Goal: Feedback & Contribution: Contribute content

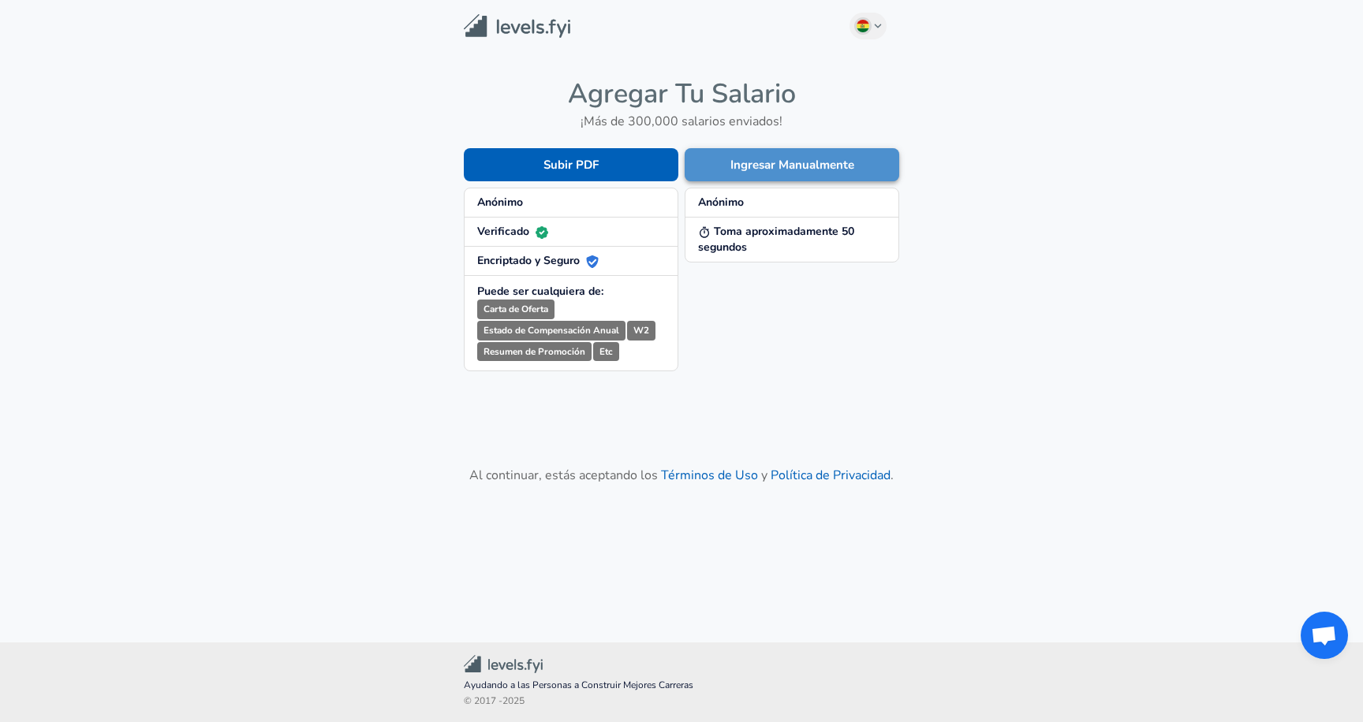
click at [804, 159] on button "Ingresar Manualmente" at bounding box center [792, 164] width 215 height 33
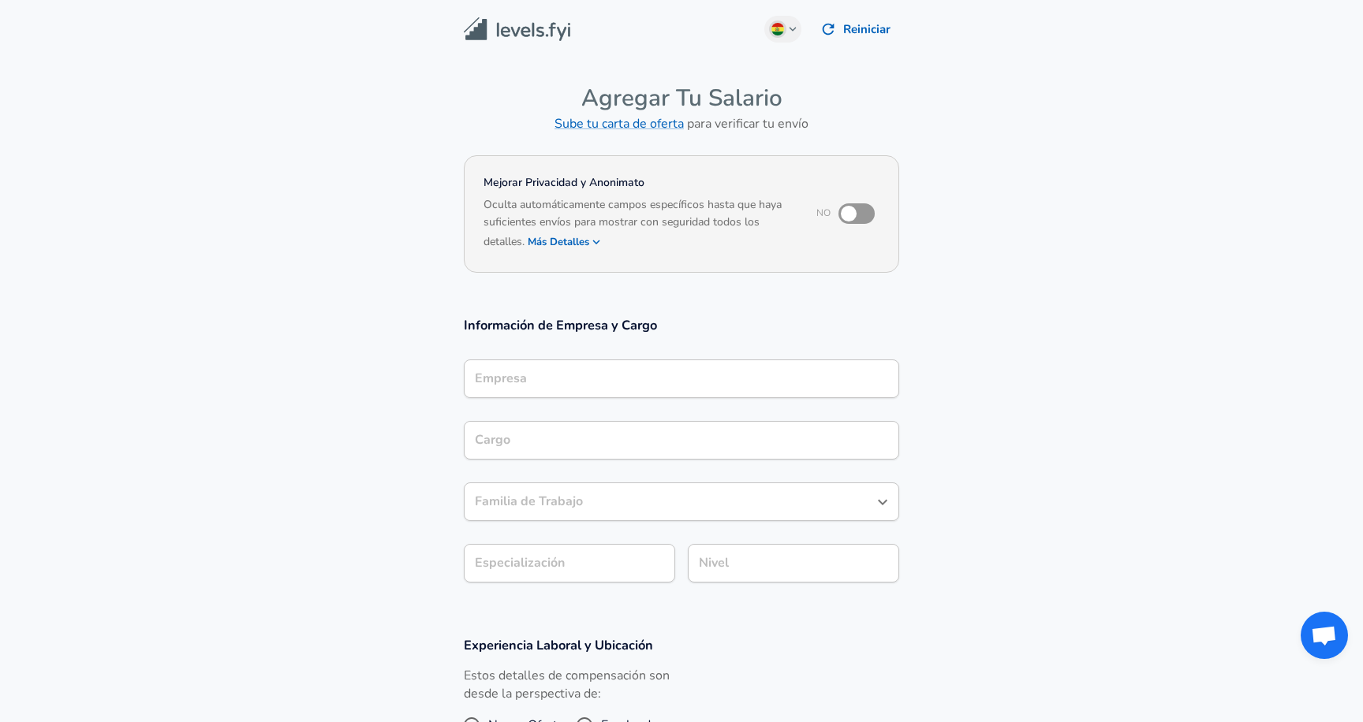
click at [551, 383] on input "Empresa" at bounding box center [681, 379] width 421 height 24
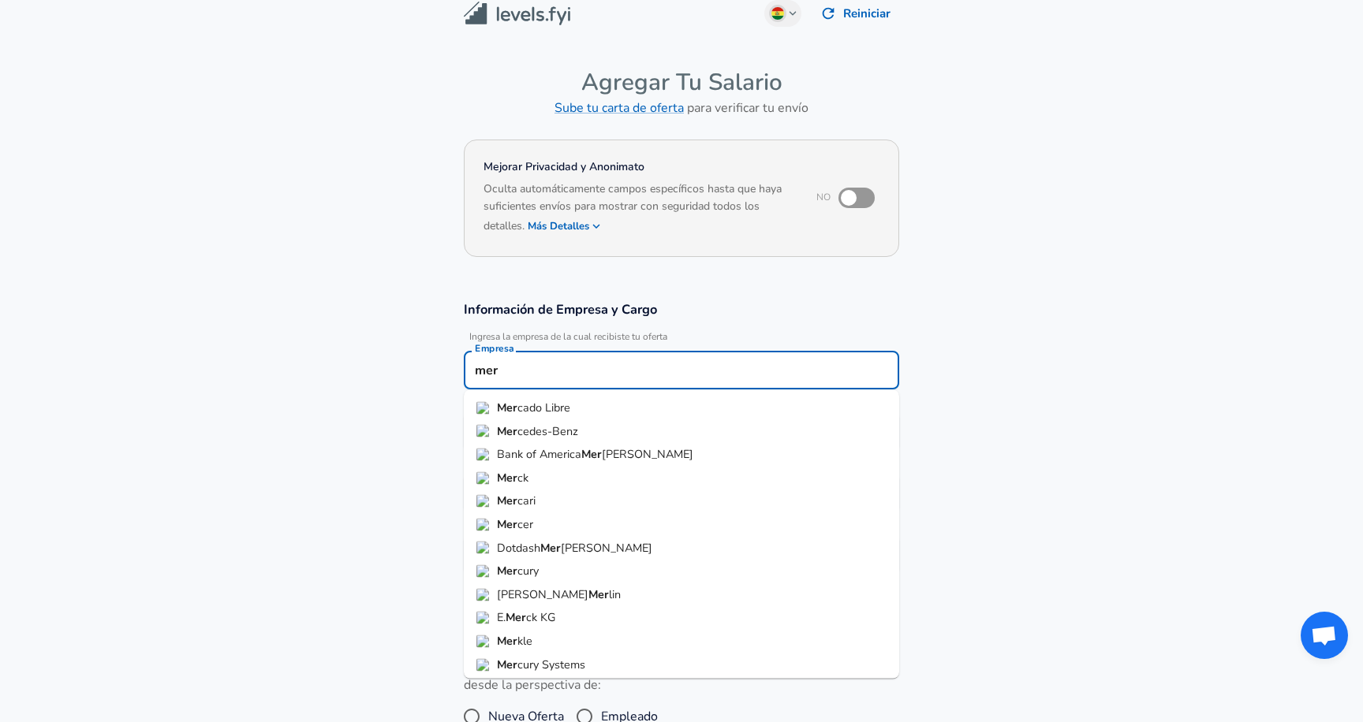
click at [582, 413] on li "Mer cado Libre" at bounding box center [681, 409] width 435 height 24
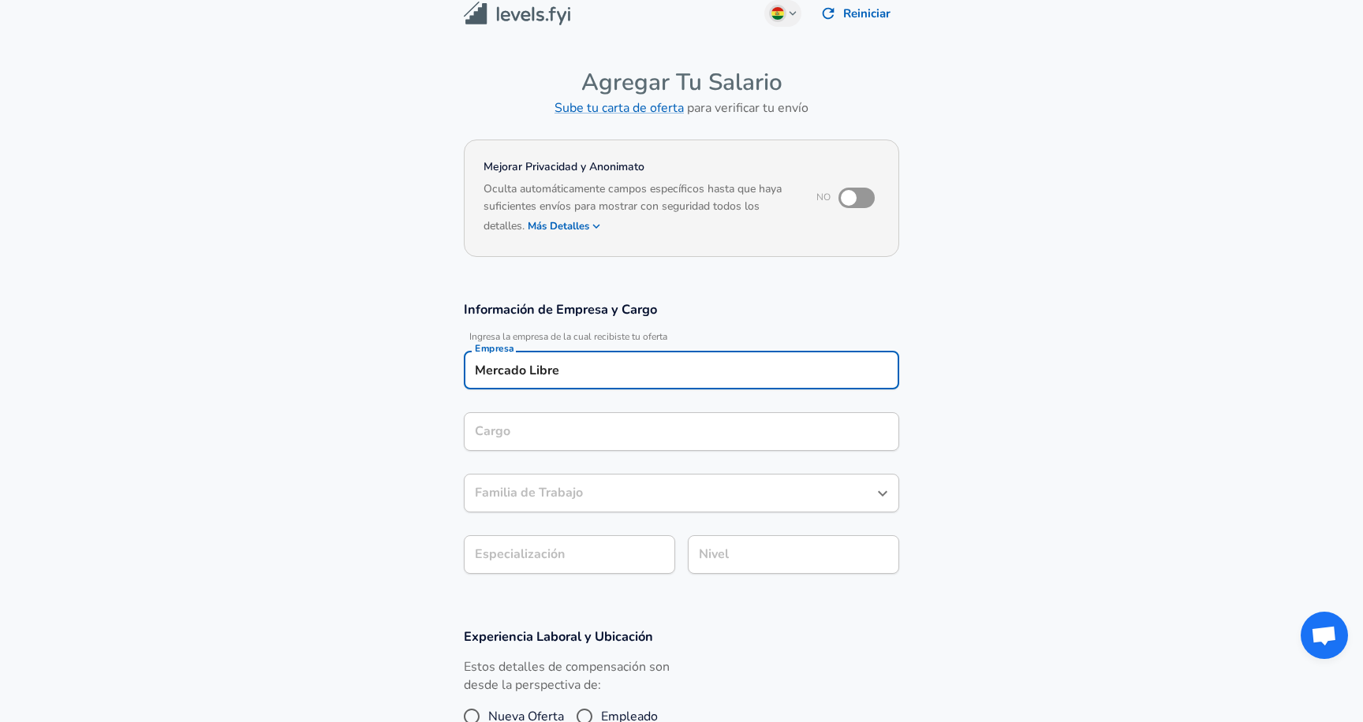
type input "Mercado Libre"
click at [569, 429] on input "Cargo" at bounding box center [681, 432] width 421 height 24
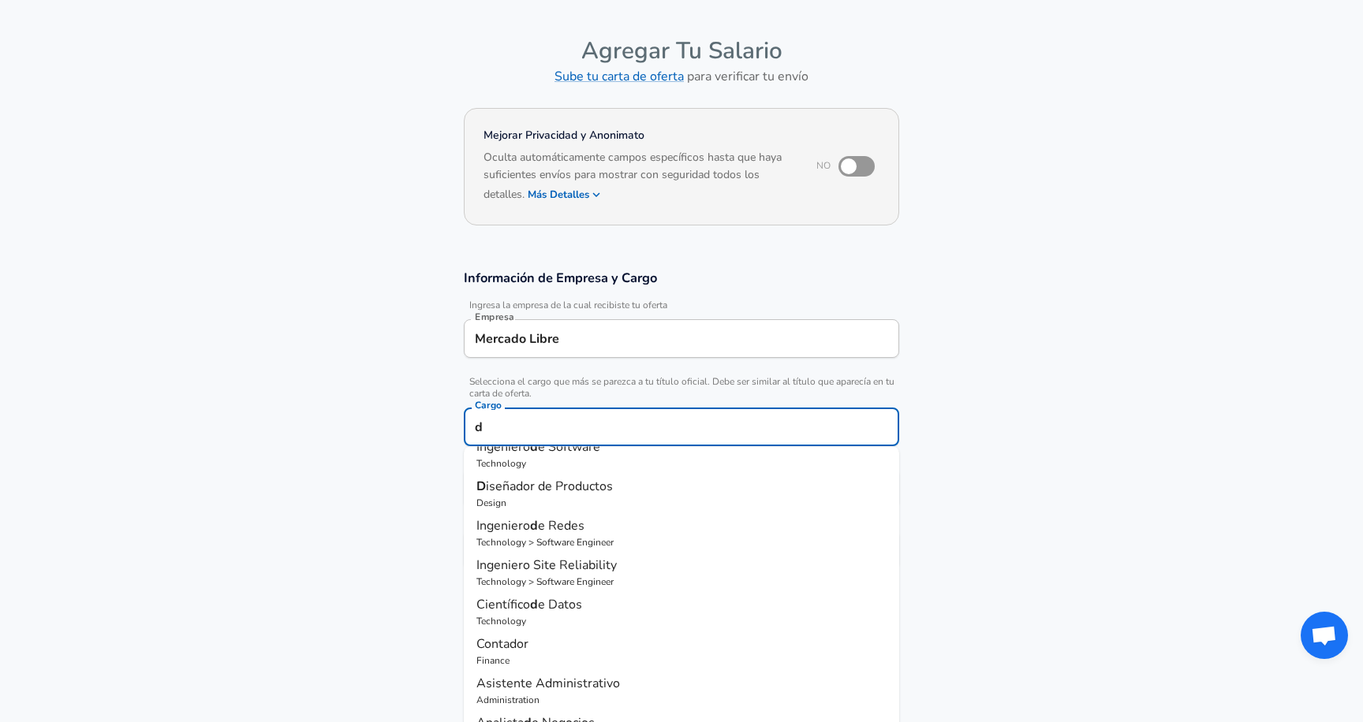
scroll to position [0, 0]
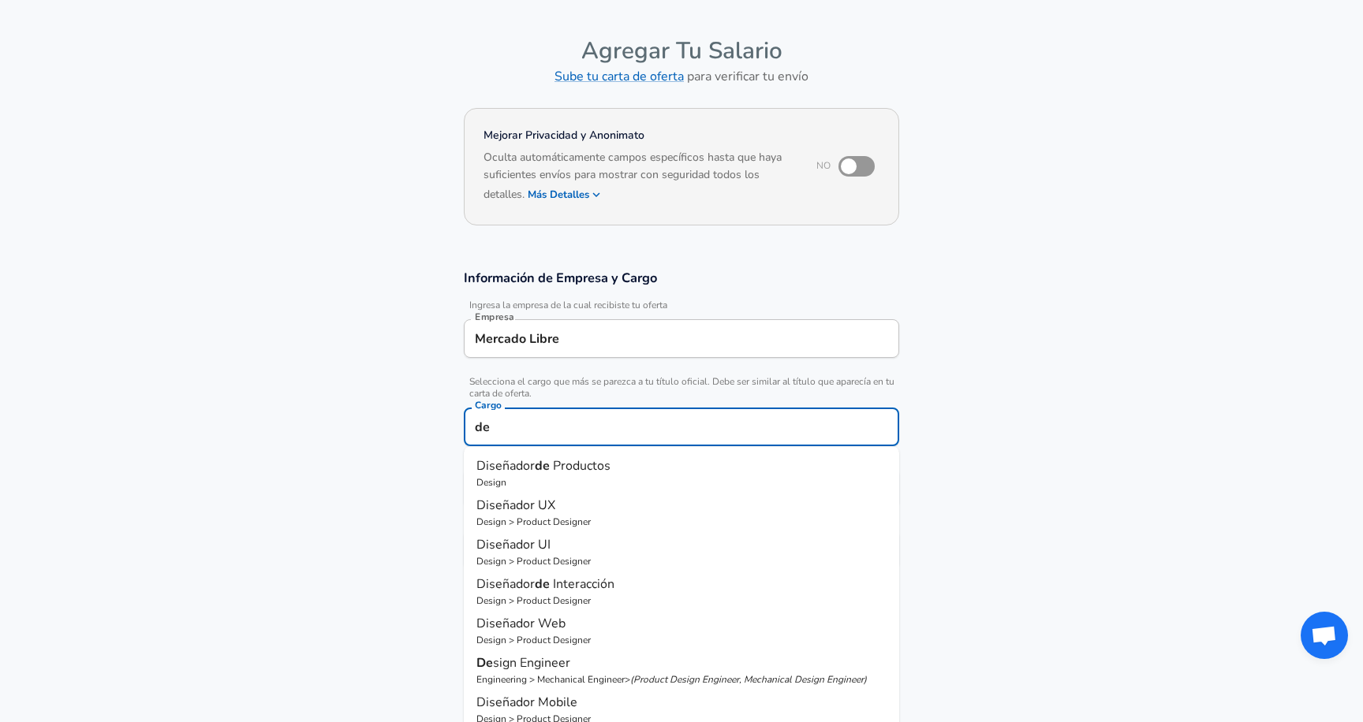
type input "d"
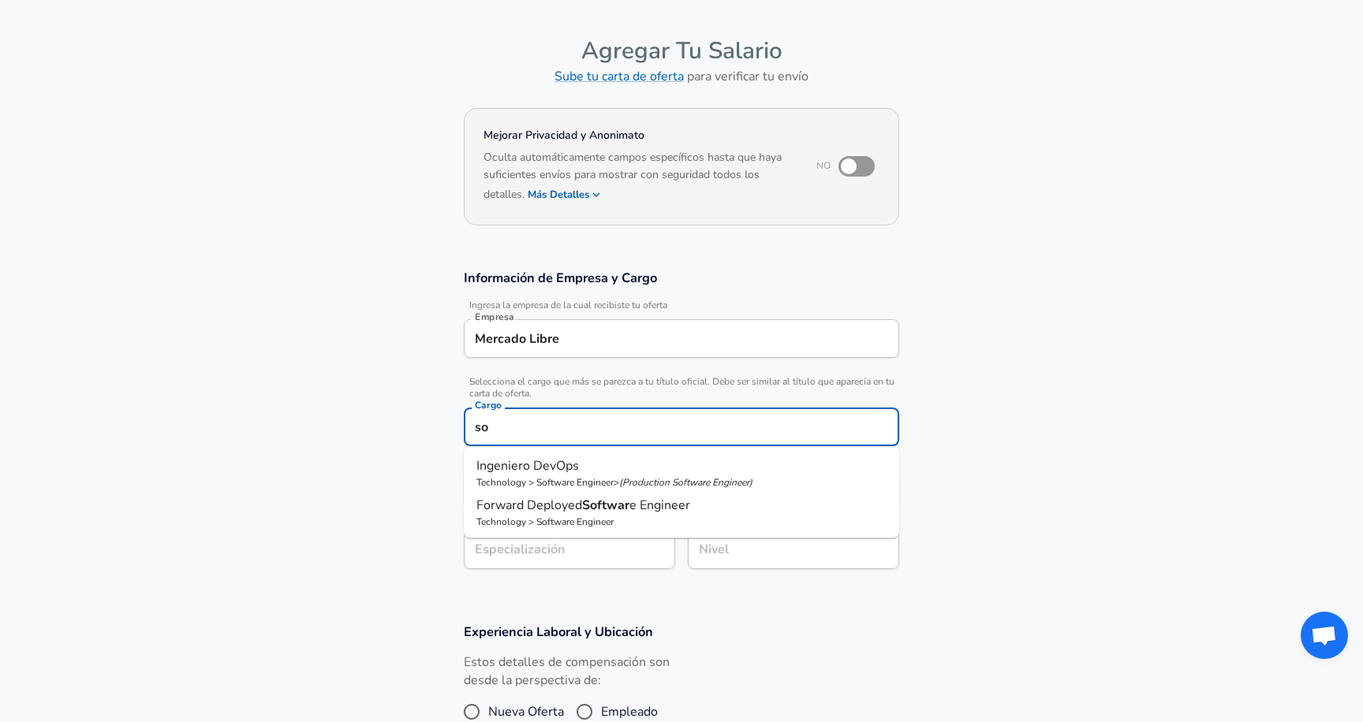
type input "s"
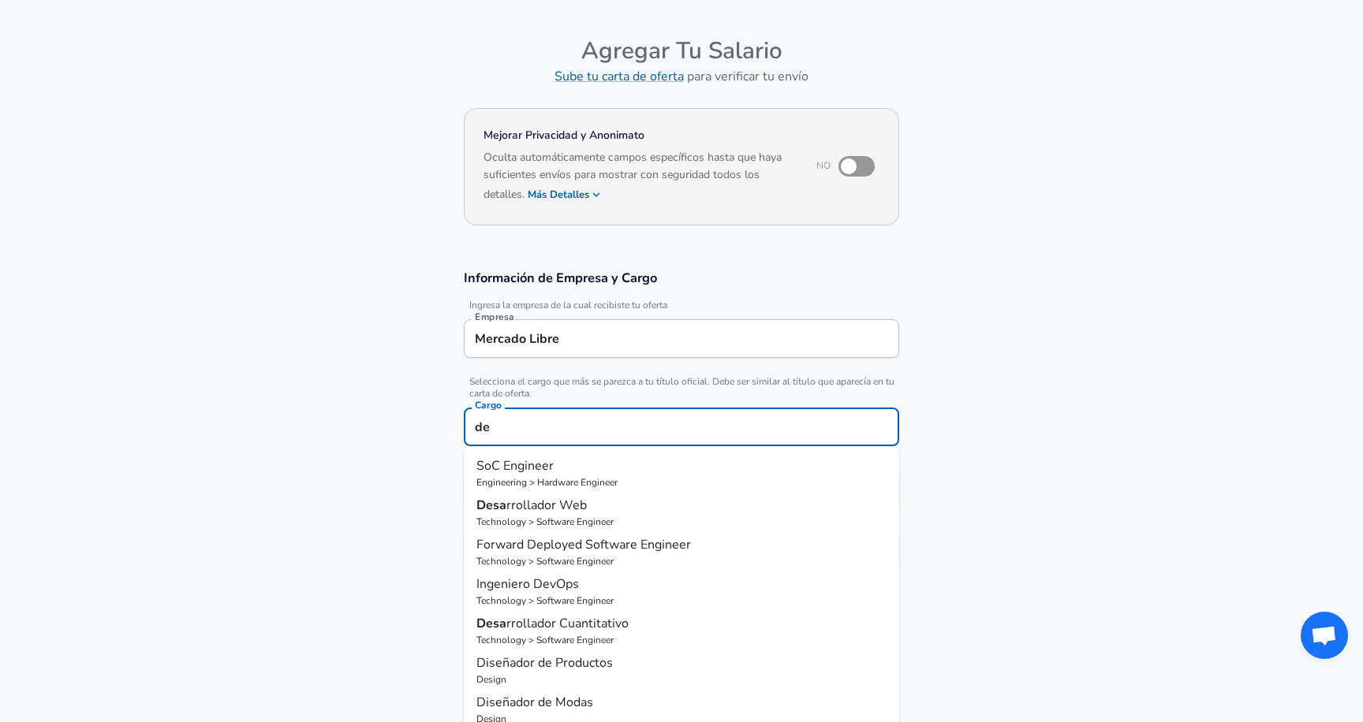
type input "d"
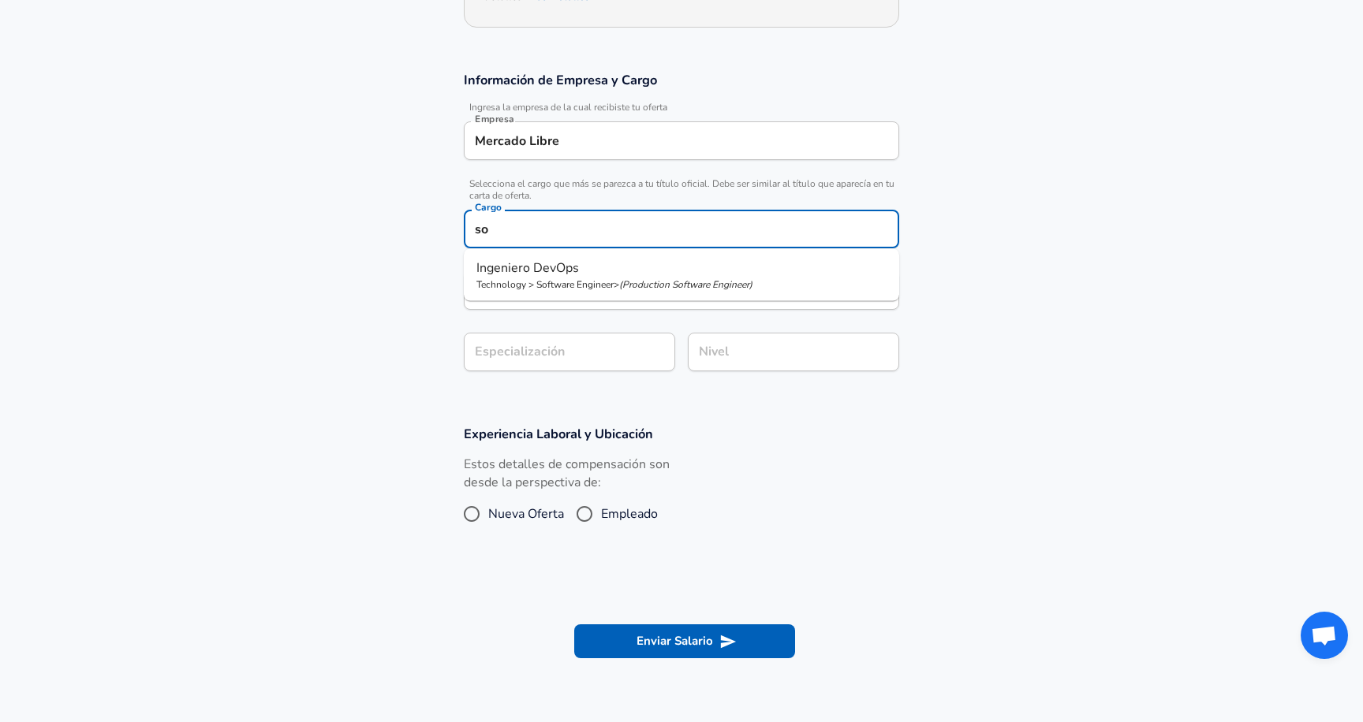
type input "s"
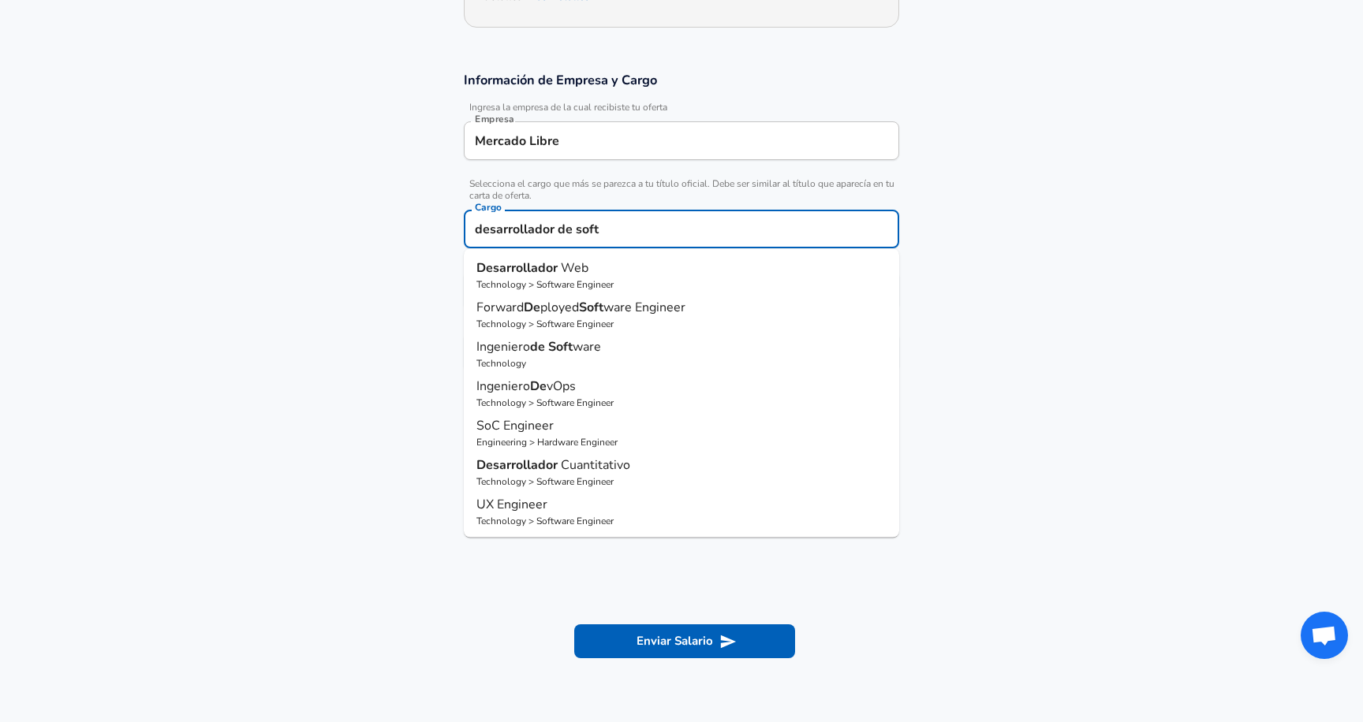
click at [554, 357] on p "Technology" at bounding box center [681, 364] width 410 height 14
type input "Ingeniero de Software"
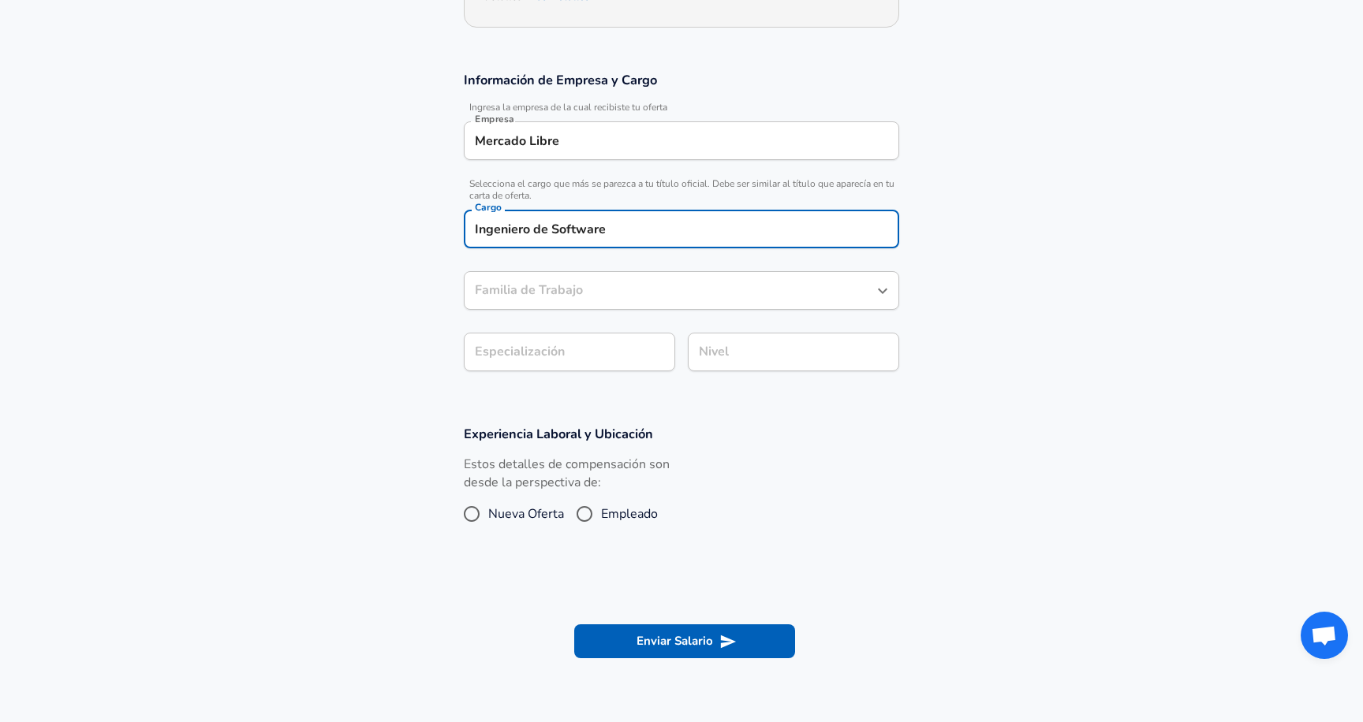
type input "Ingeniero de Software"
click at [629, 347] on body "Spanish ([GEOGRAPHIC_DATA]) Change Reiniciar Agregar Tu Salario Sube tu carta d…" at bounding box center [681, 116] width 1363 height 722
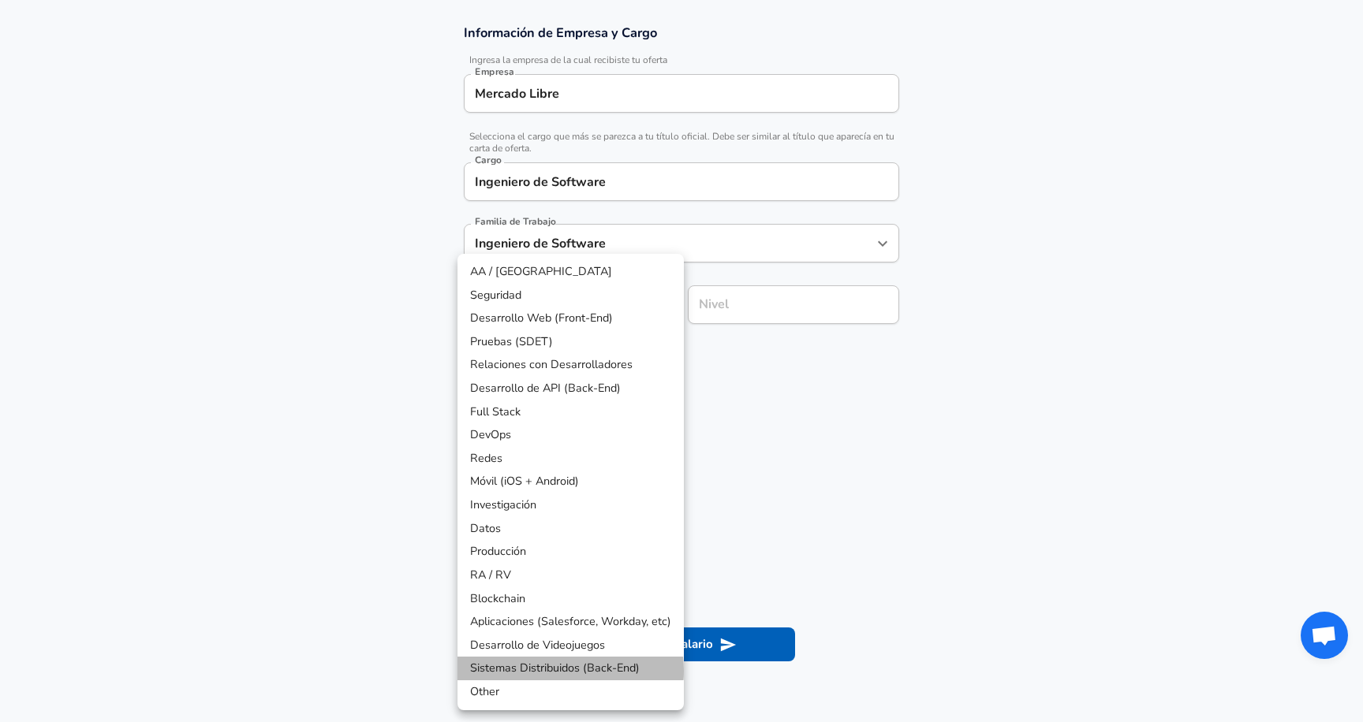
click at [544, 671] on li "Sistemas Distribuidos (Back-End)" at bounding box center [570, 669] width 226 height 24
type input "Distributed Systems (Back-End)"
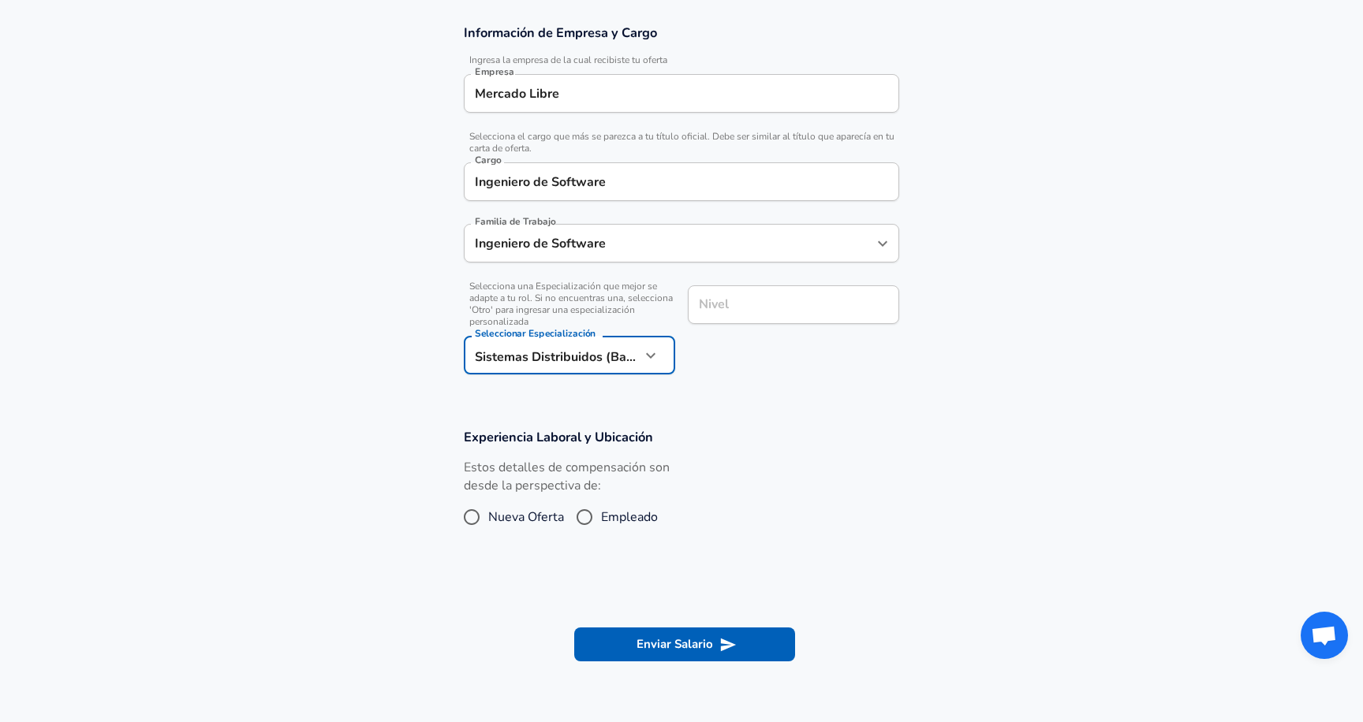
click at [819, 319] on div "Nivel" at bounding box center [793, 305] width 211 height 39
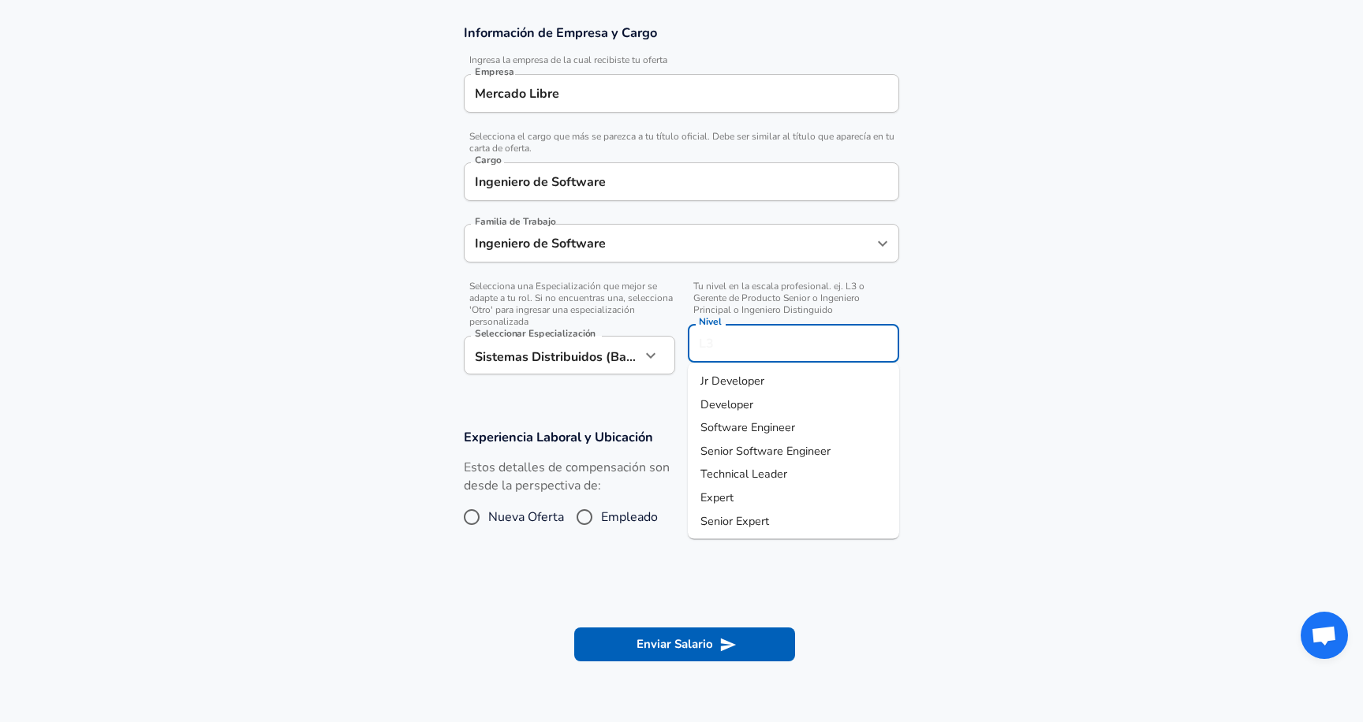
scroll to position [324, 0]
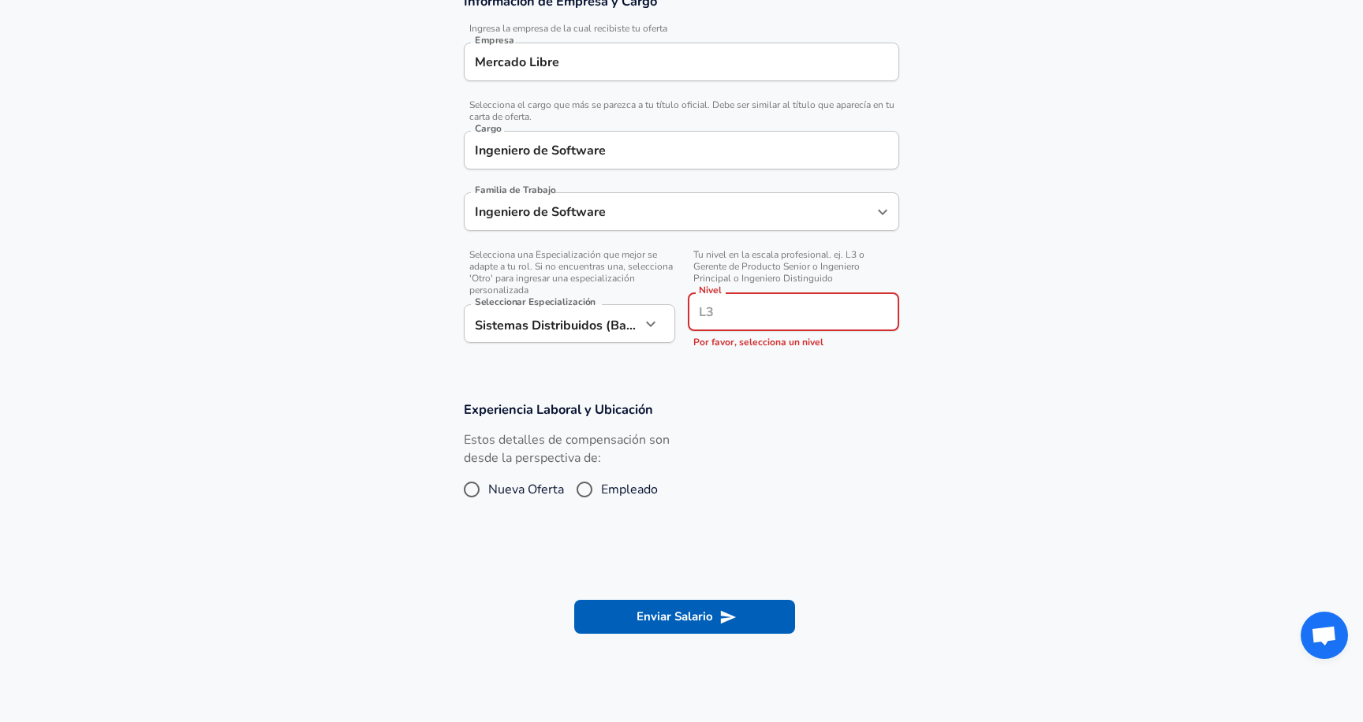
click at [792, 330] on div "Nivel" at bounding box center [793, 312] width 211 height 39
click at [793, 375] on li "Developer" at bounding box center [793, 373] width 211 height 24
type input "Developer"
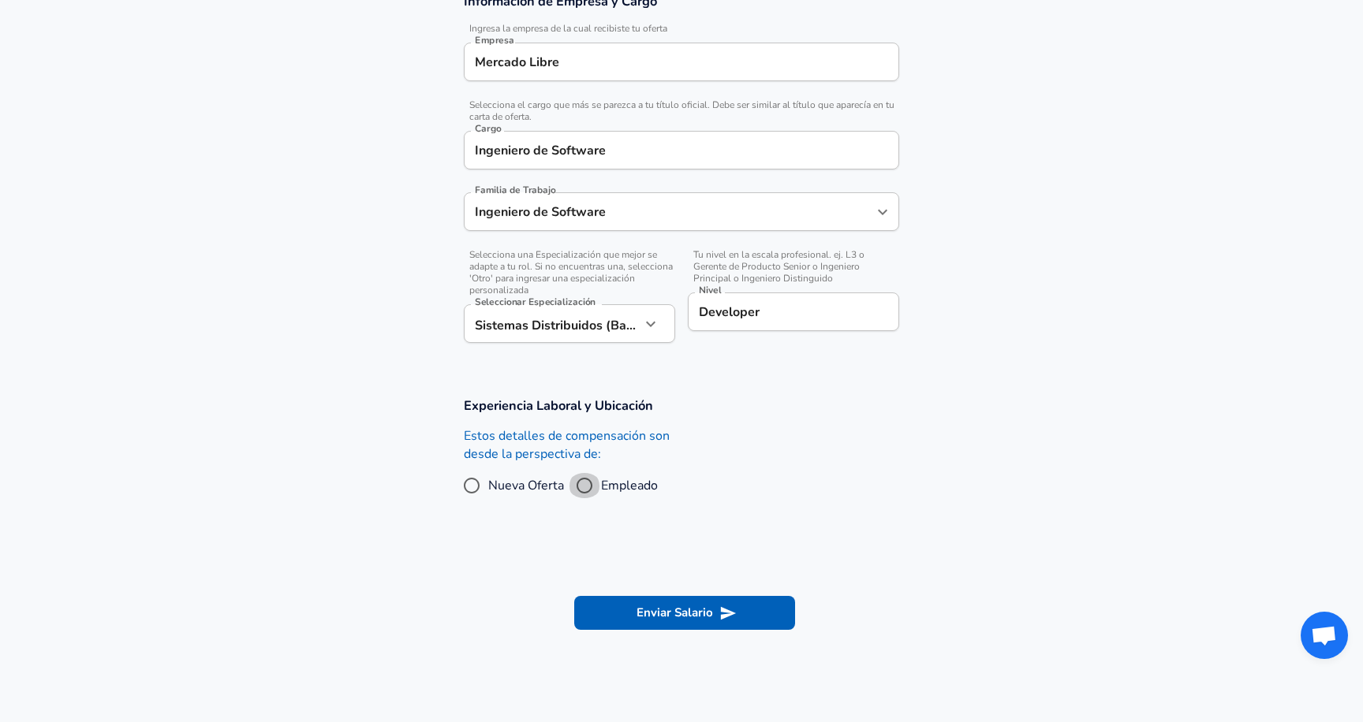
click at [589, 487] on input "Empleado" at bounding box center [584, 485] width 33 height 25
radio input "true"
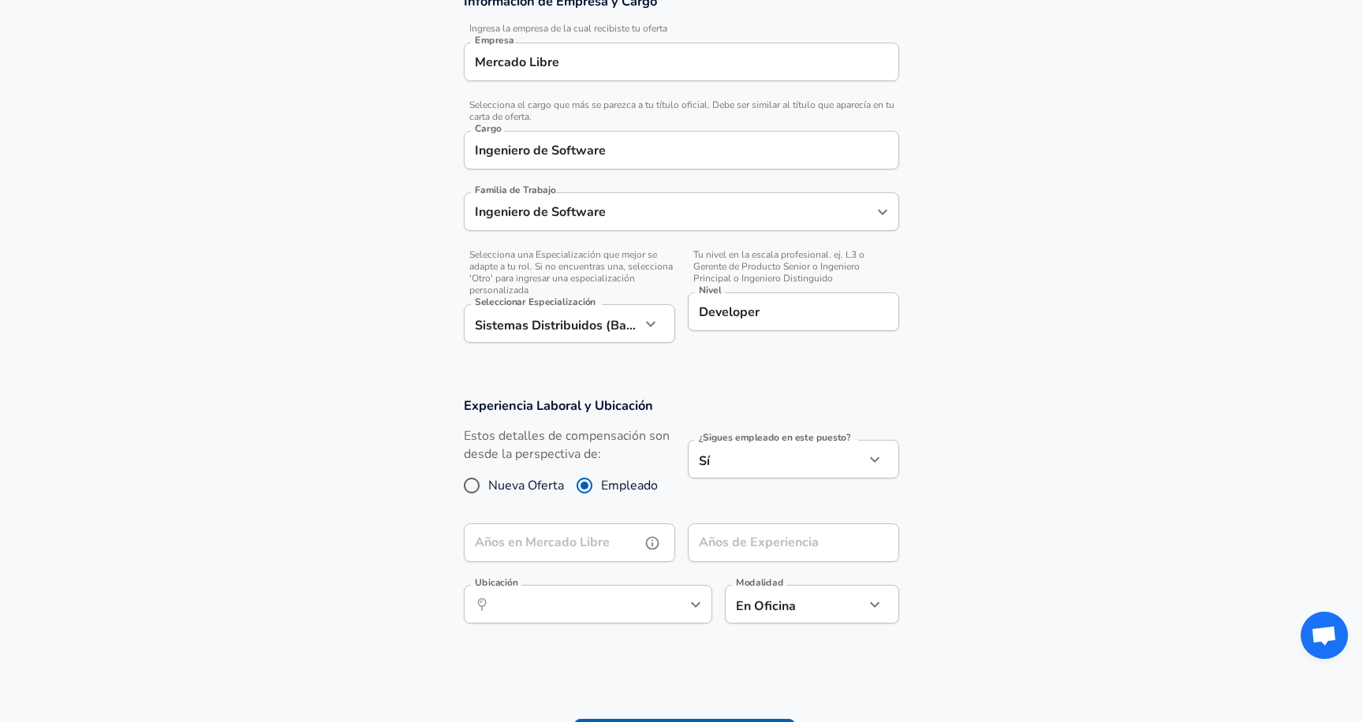
click at [627, 537] on input "Años en Mercado Libre" at bounding box center [552, 543] width 177 height 39
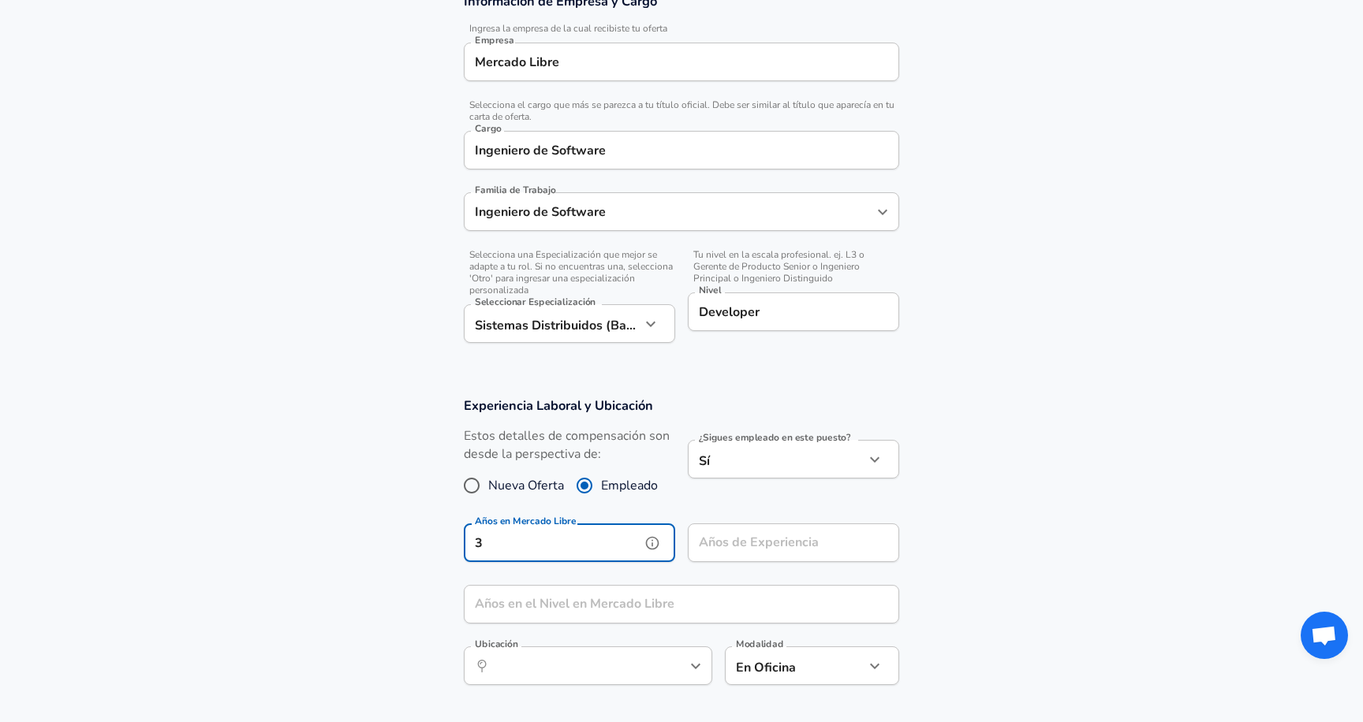
type input "3"
click at [760, 544] on input "Años de Experiencia" at bounding box center [776, 543] width 177 height 39
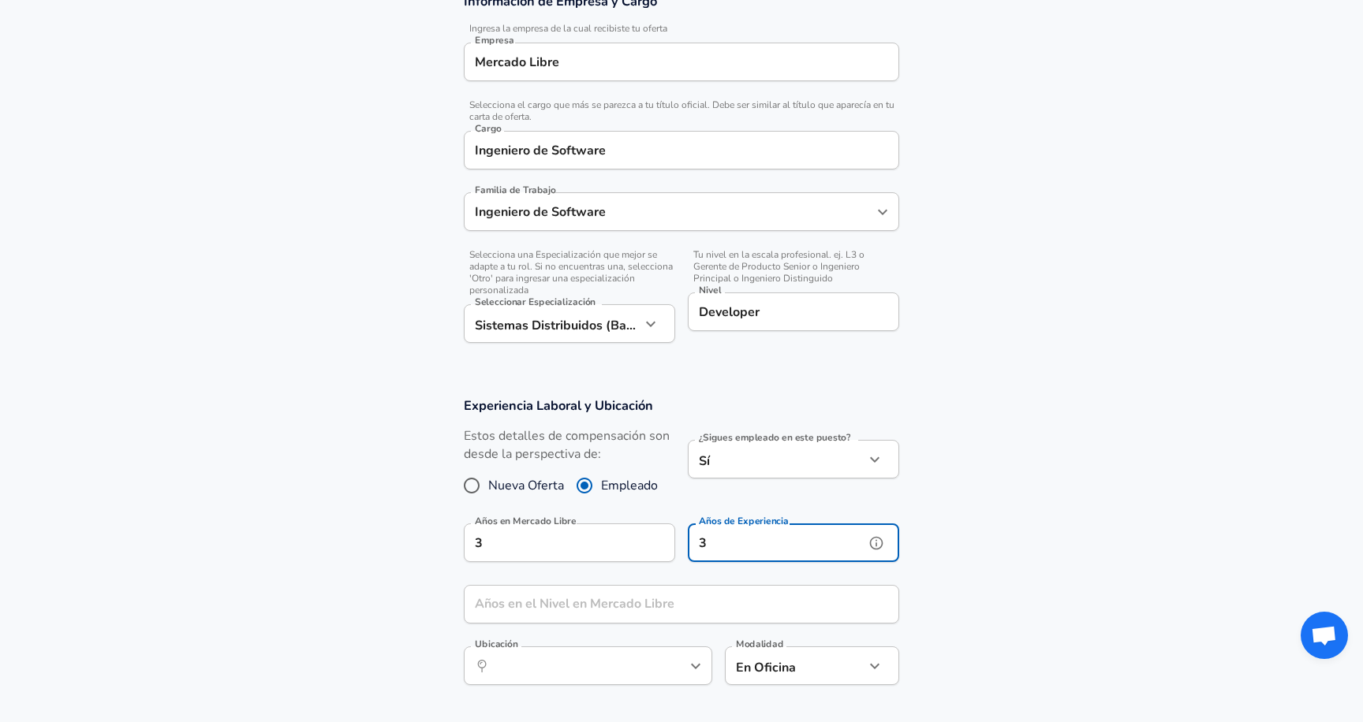
type input "3"
click at [628, 601] on input "Años en el Nivel en Mercado Libre" at bounding box center [664, 604] width 401 height 39
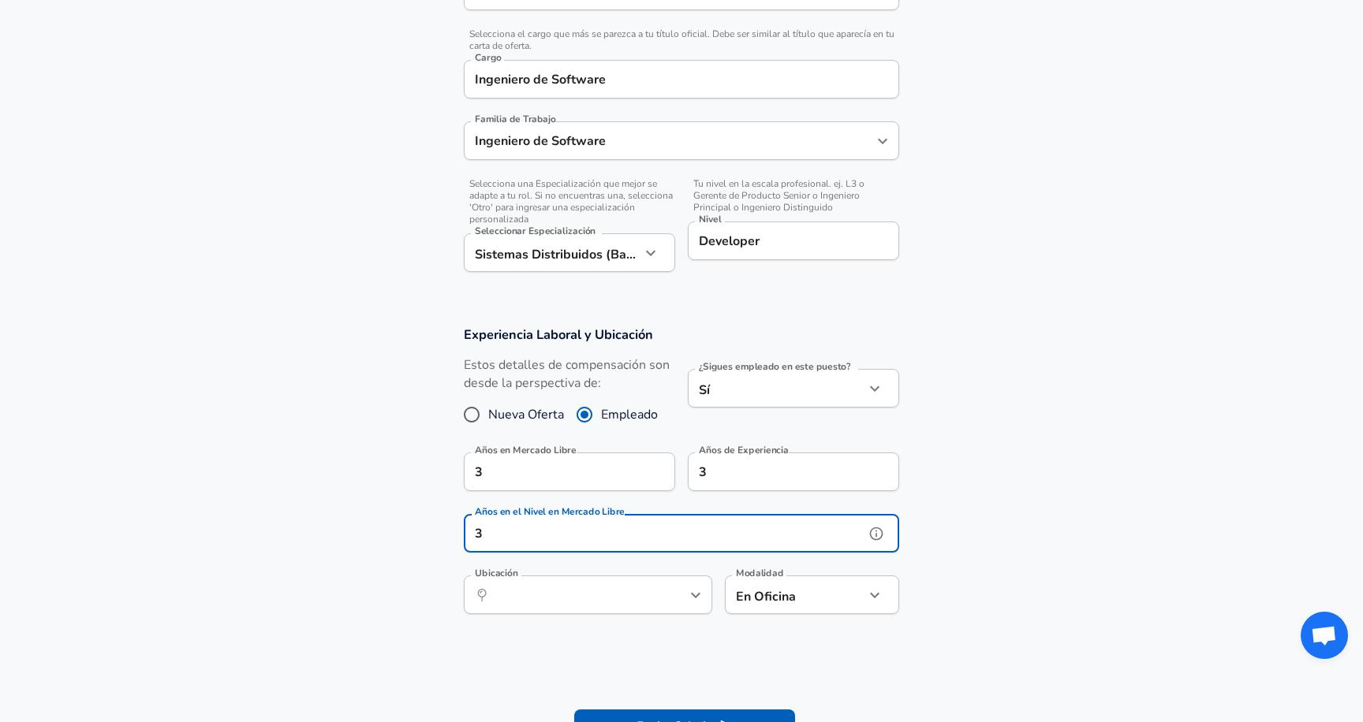
scroll to position [397, 0]
click at [698, 602] on icon "Open" at bounding box center [695, 593] width 19 height 19
type input "3"
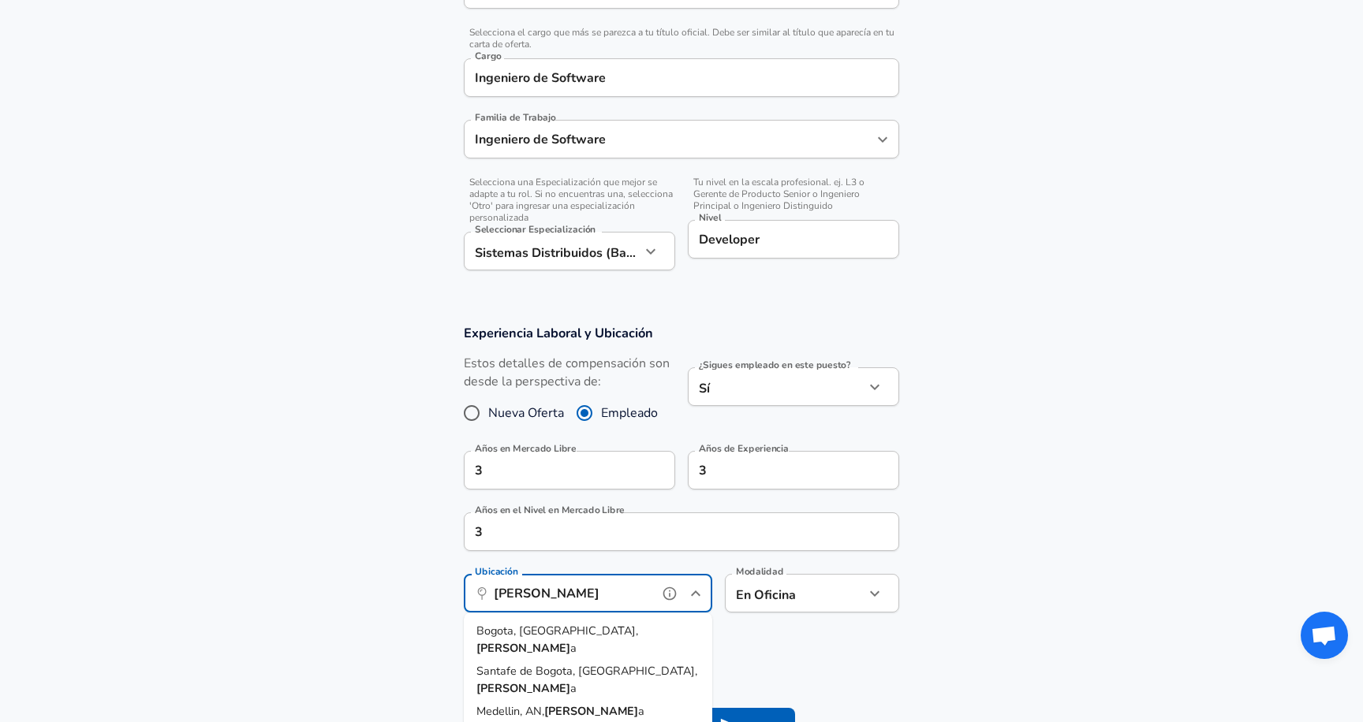
click at [680, 629] on li "Bogota, [GEOGRAPHIC_DATA], [PERSON_NAME] a" at bounding box center [588, 640] width 248 height 40
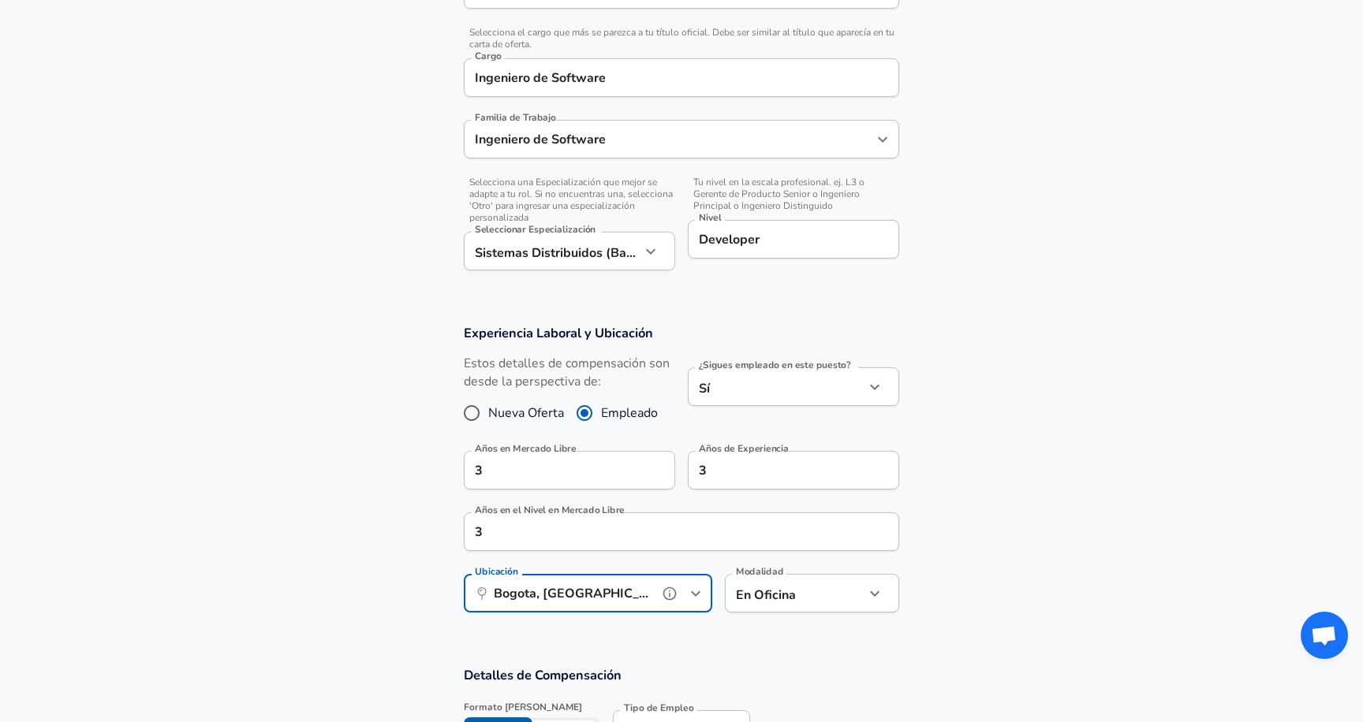
type input "Bogota, [GEOGRAPHIC_DATA], [GEOGRAPHIC_DATA]"
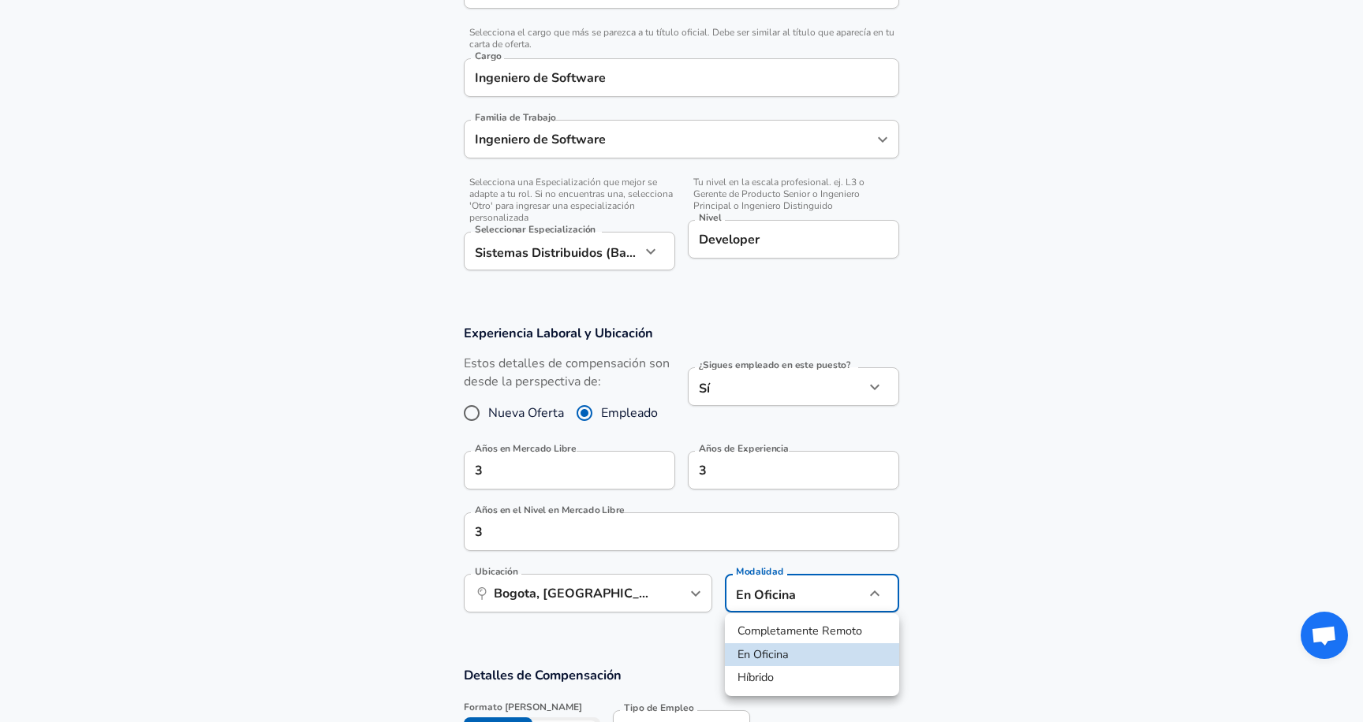
click at [797, 634] on li "Completamente Remoto" at bounding box center [812, 632] width 174 height 24
type input "remote"
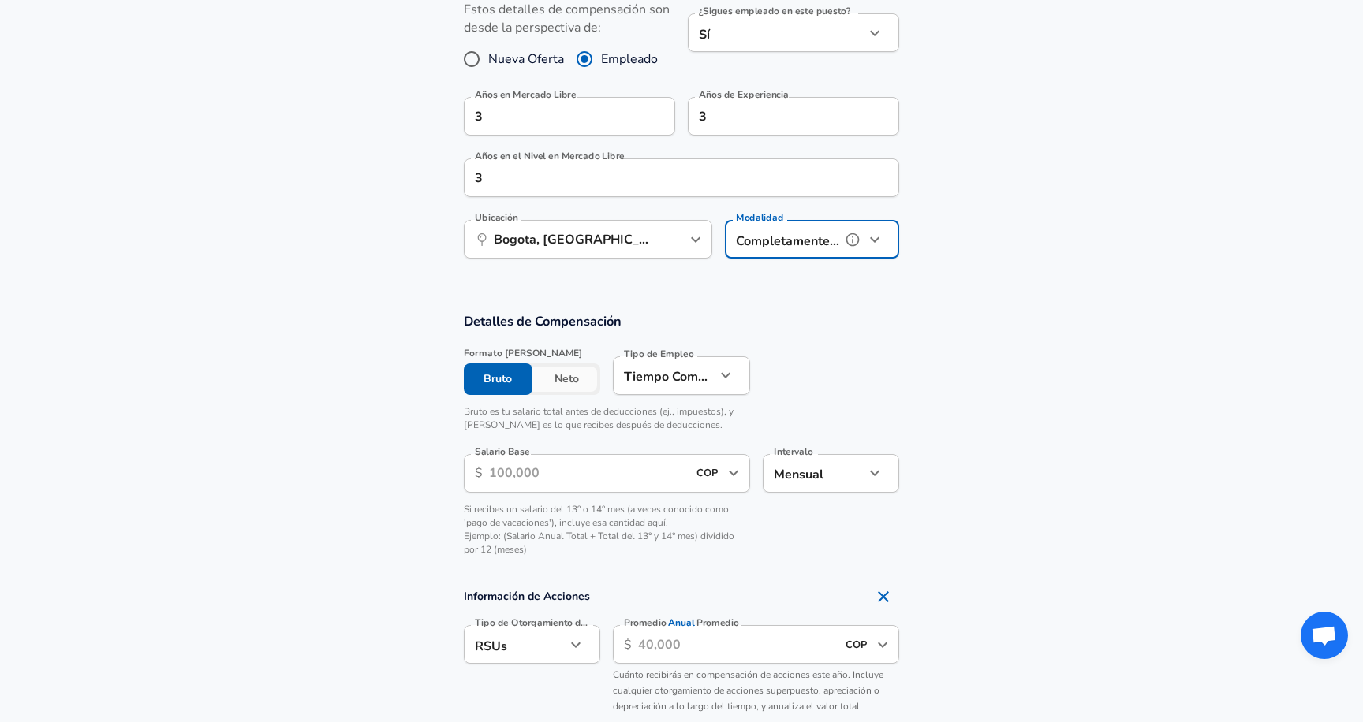
scroll to position [760, 0]
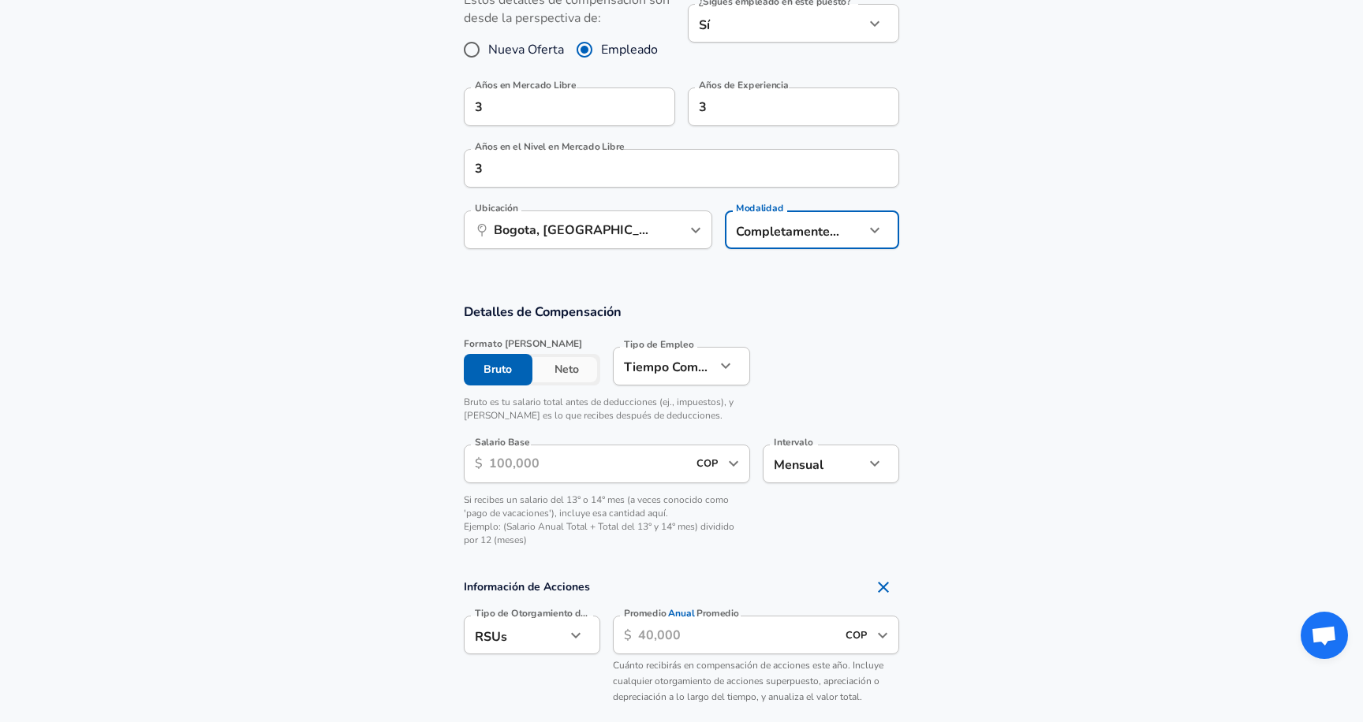
click at [558, 375] on button "Neto" at bounding box center [566, 370] width 69 height 32
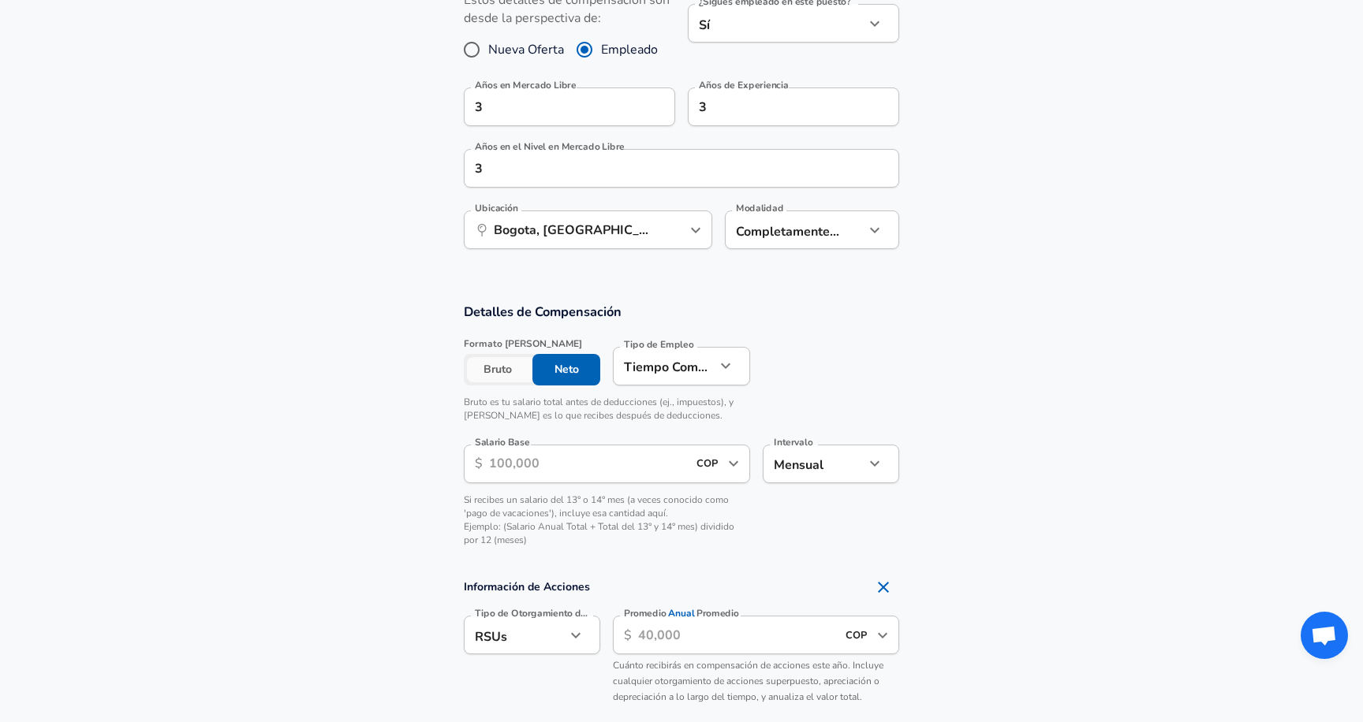
click at [503, 360] on button "Bruto" at bounding box center [498, 370] width 69 height 32
click at [540, 368] on button "Neto" at bounding box center [566, 370] width 69 height 32
click at [493, 371] on button "Bruto" at bounding box center [498, 370] width 69 height 32
click at [521, 461] on input "Salario Base" at bounding box center [588, 464] width 198 height 39
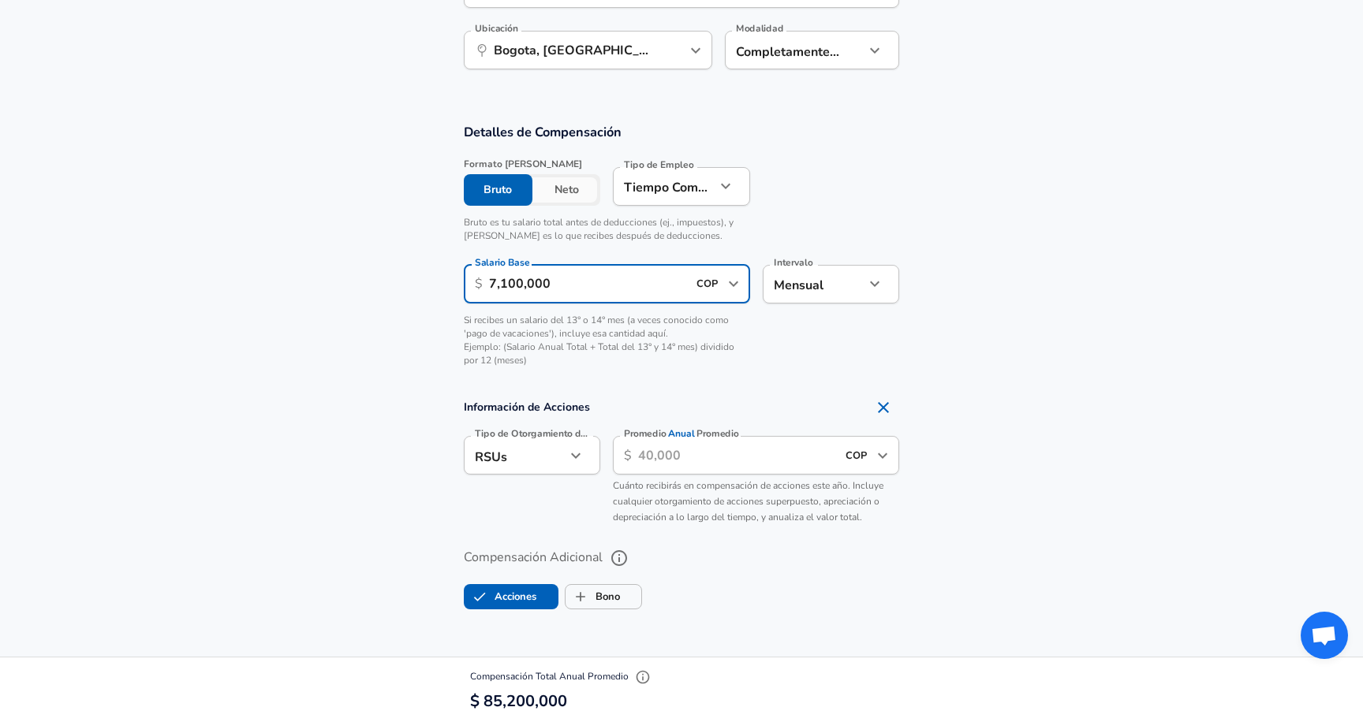
scroll to position [953, 0]
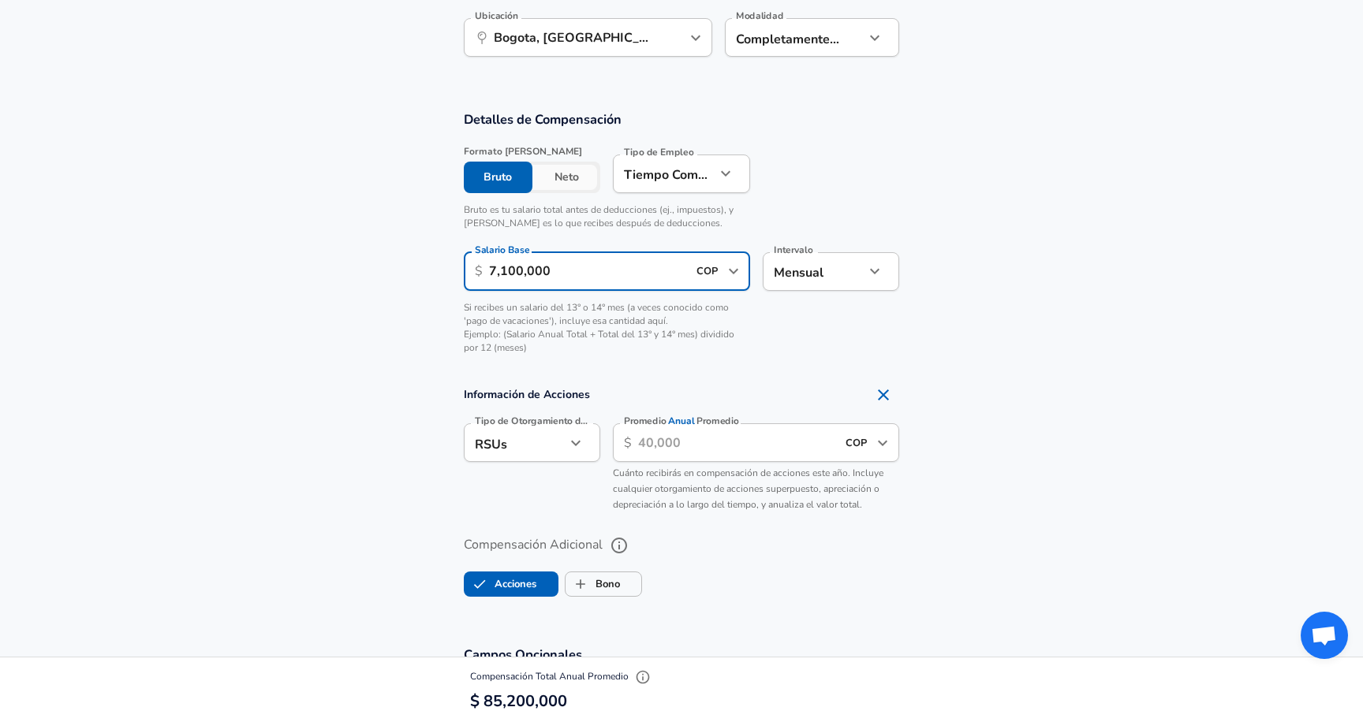
type input "7,100,000"
click at [583, 450] on icon "button" at bounding box center [575, 443] width 19 height 19
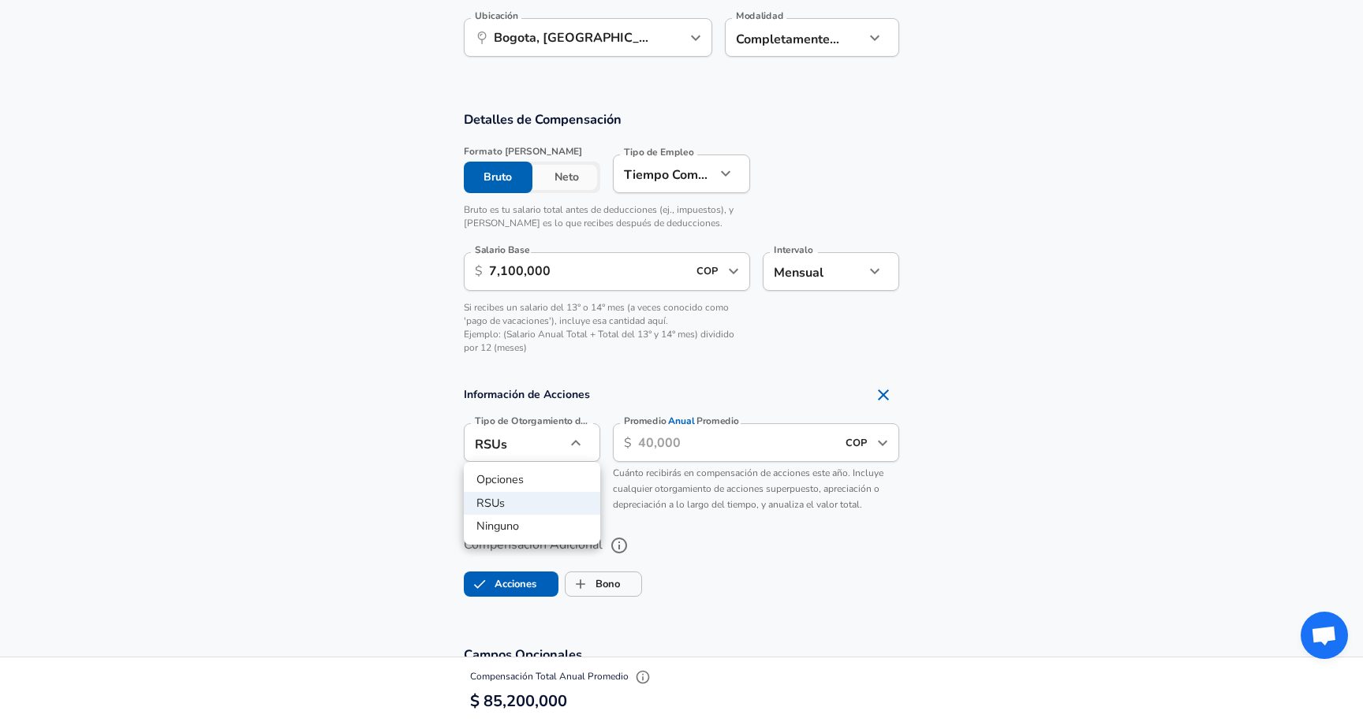
click at [583, 450] on div at bounding box center [681, 361] width 1363 height 722
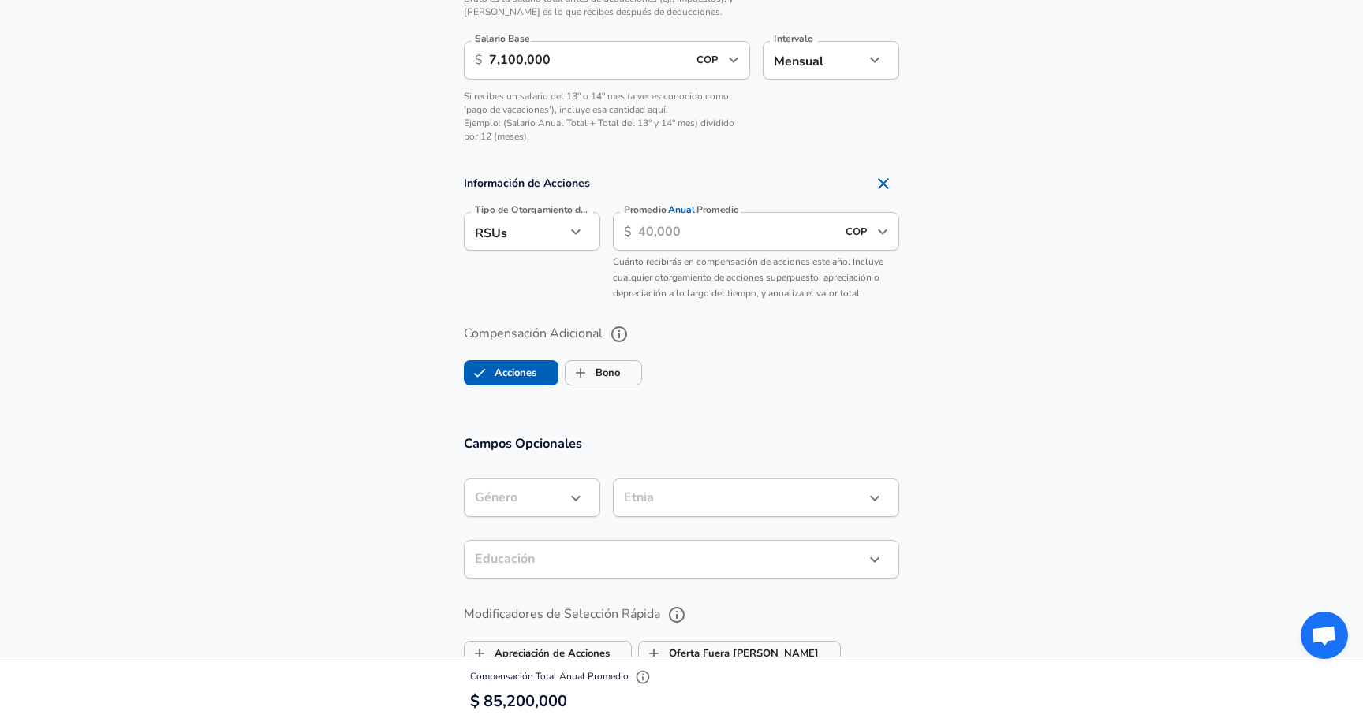
scroll to position [1168, 0]
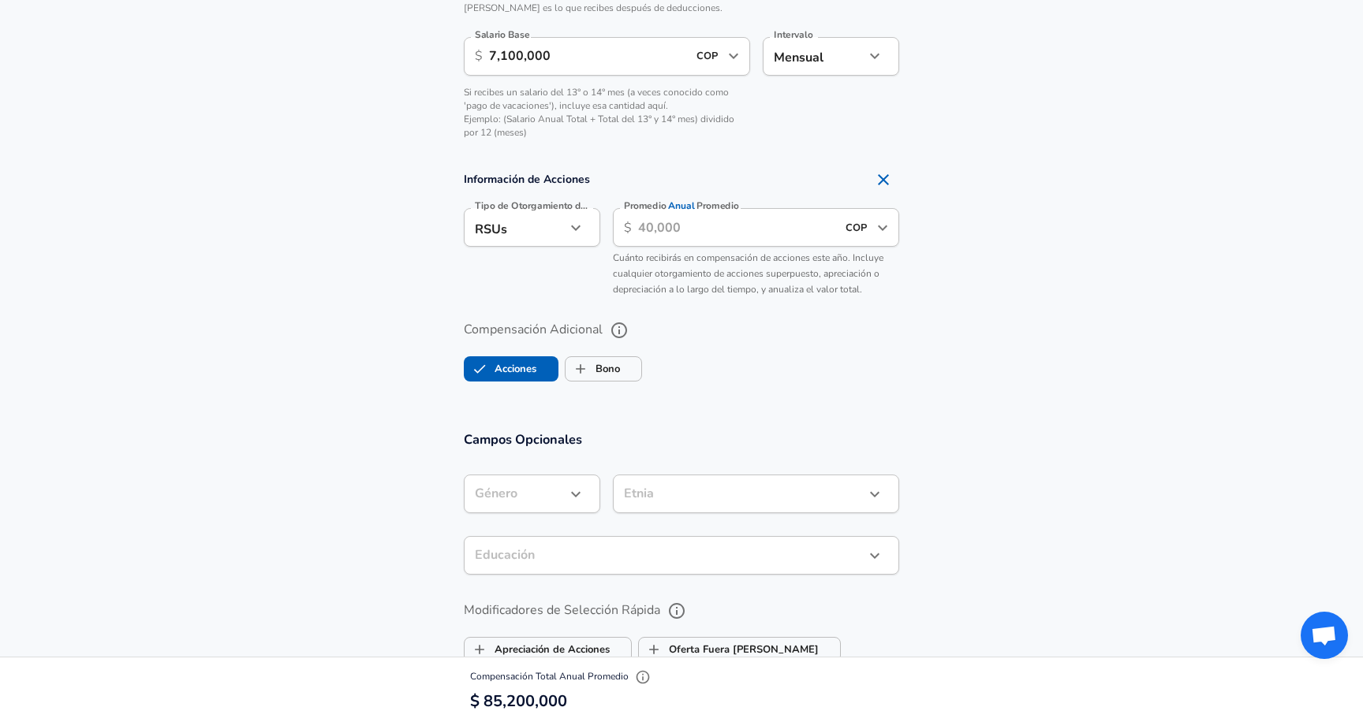
click at [575, 497] on icon "button" at bounding box center [575, 494] width 19 height 19
click at [575, 497] on div at bounding box center [681, 361] width 1363 height 722
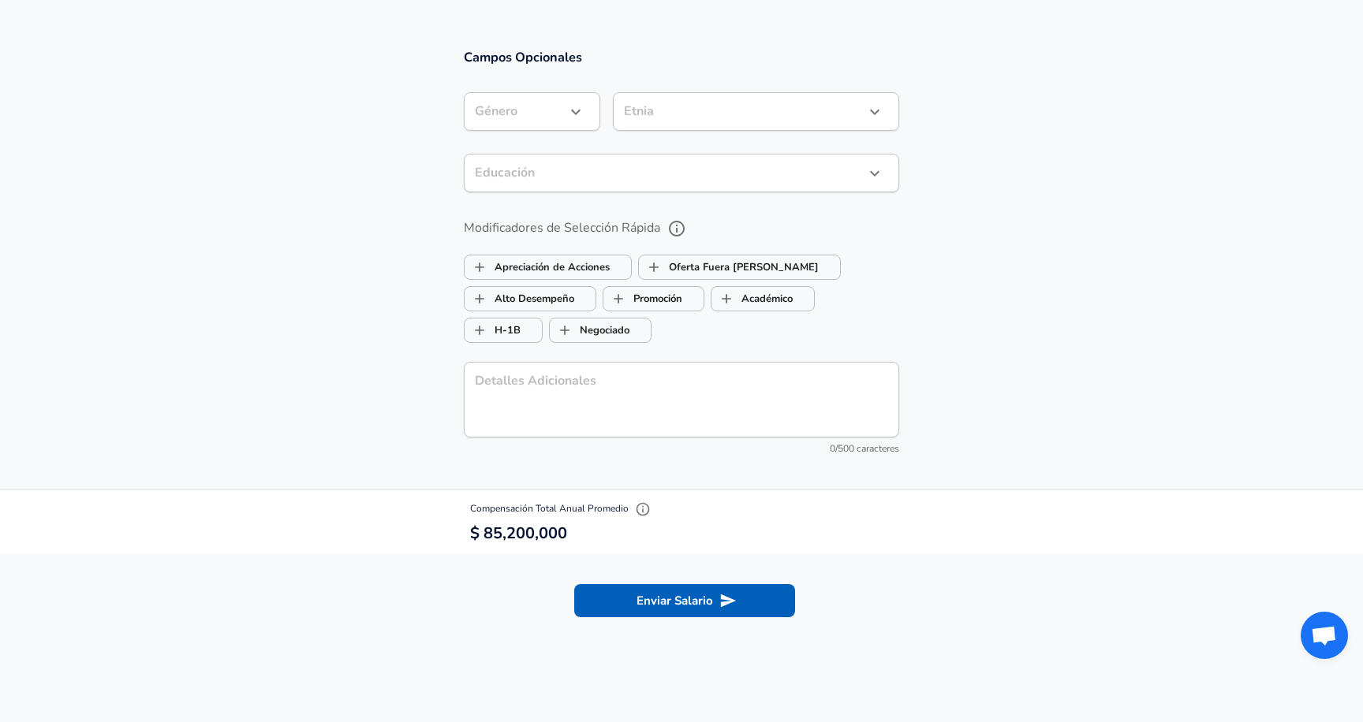
scroll to position [1795, 0]
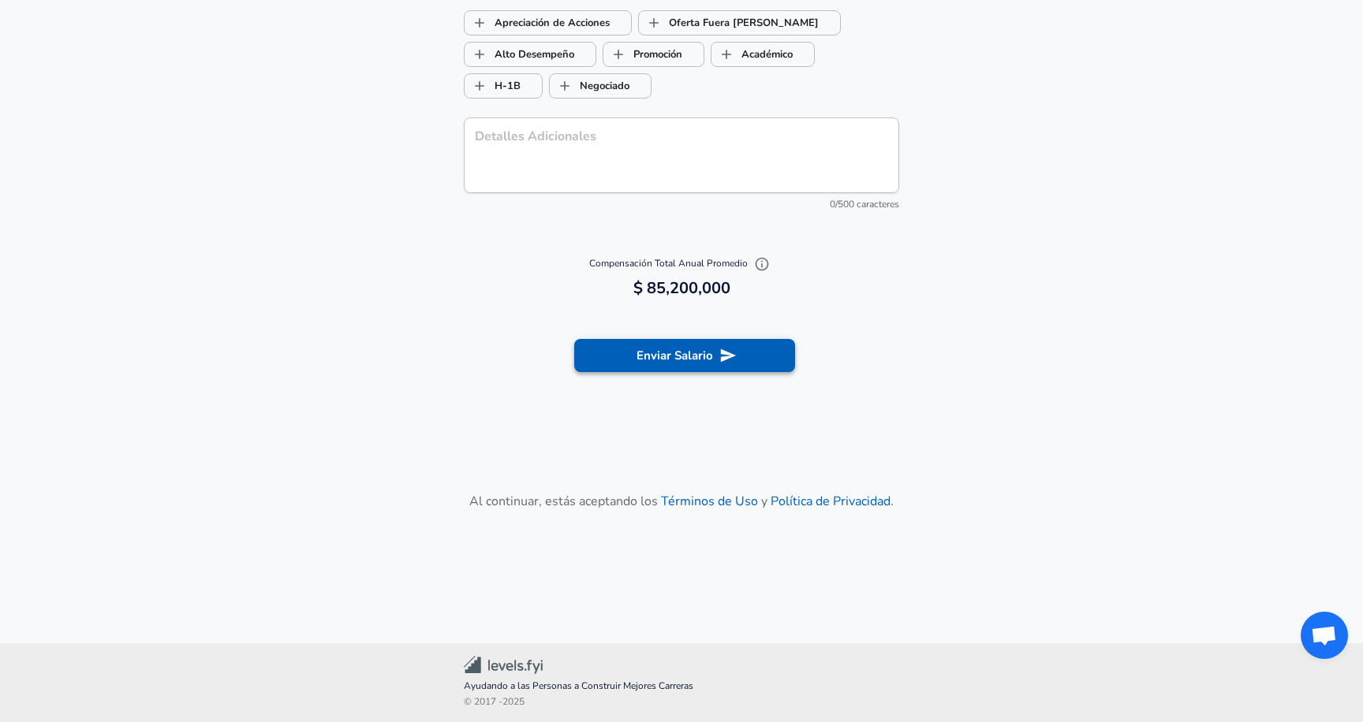
click at [680, 359] on button "Enviar Salario" at bounding box center [684, 355] width 221 height 33
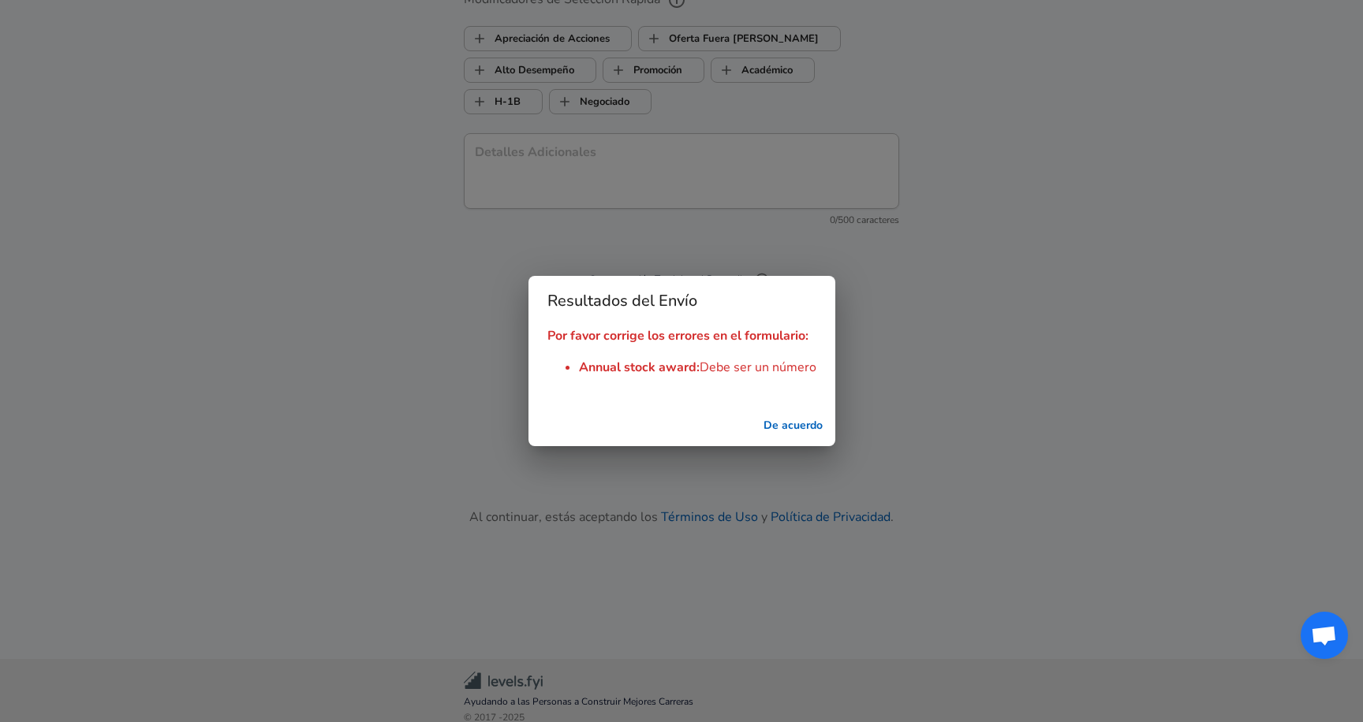
scroll to position [1811, 0]
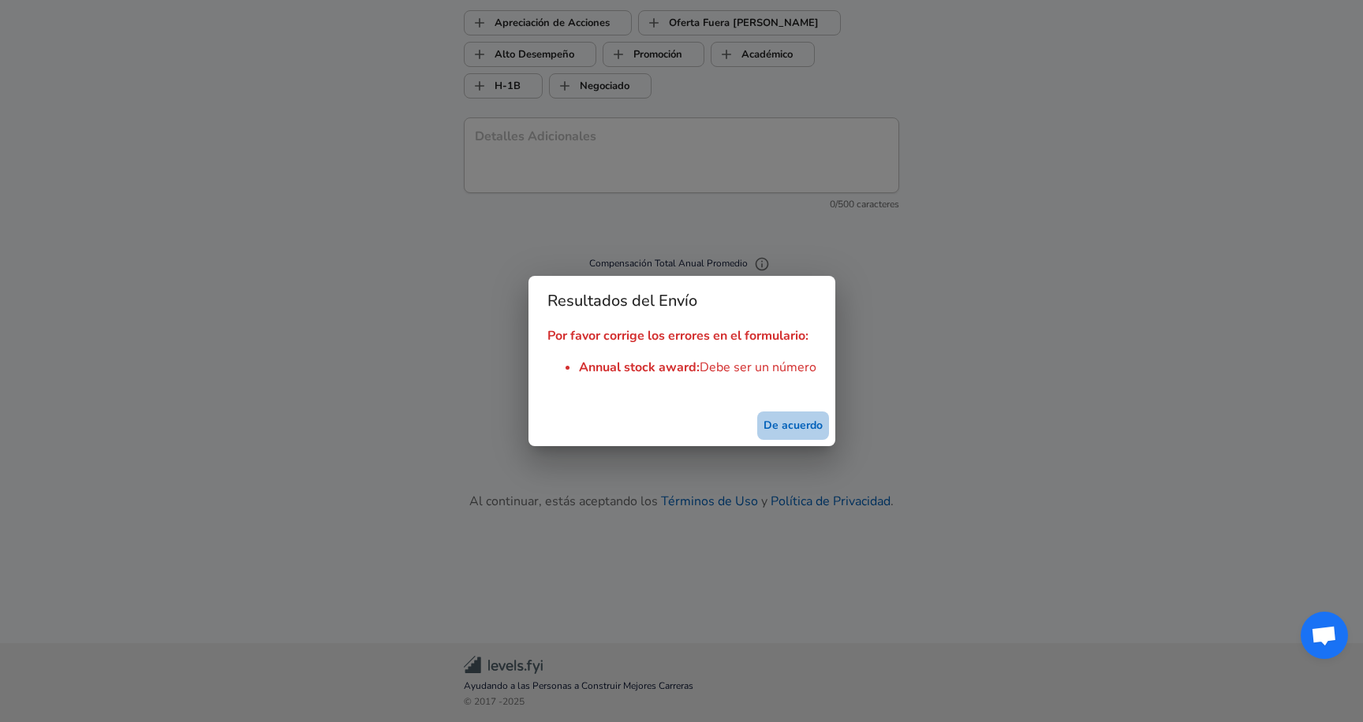
click at [771, 431] on button "De acuerdo" at bounding box center [793, 426] width 72 height 29
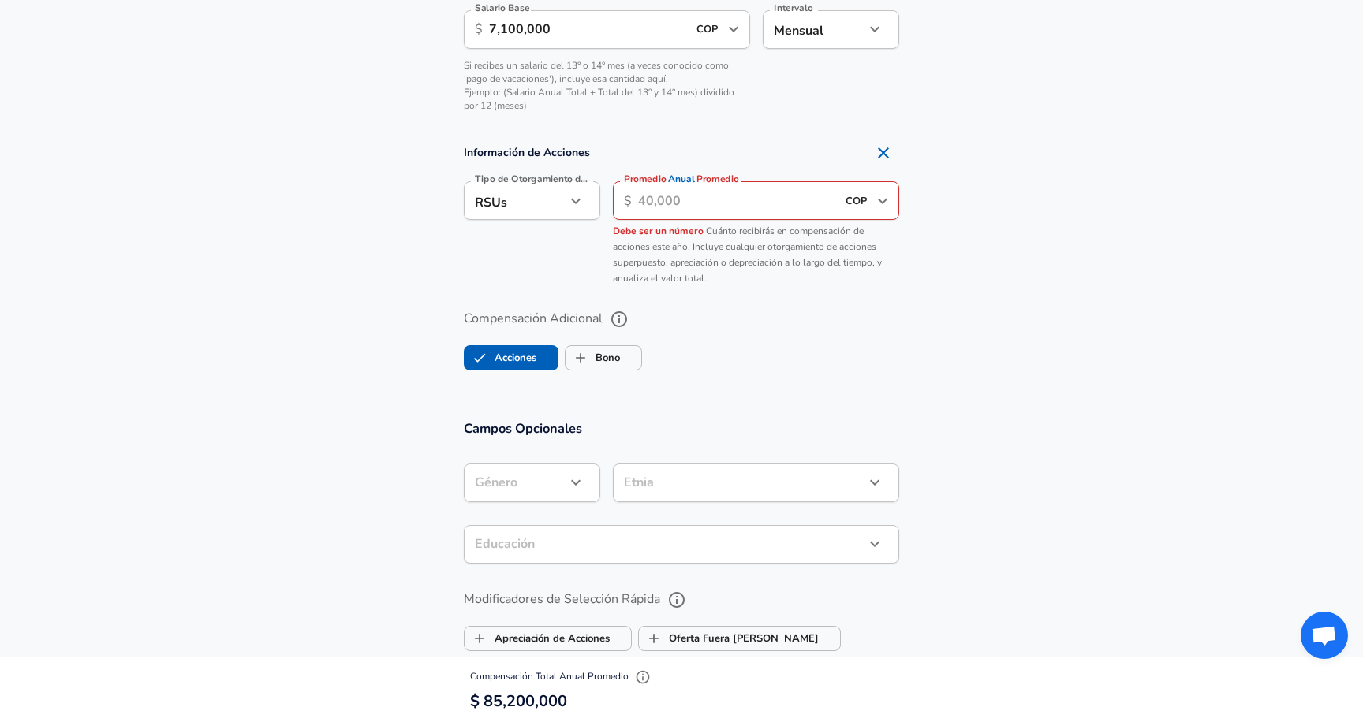
scroll to position [1100, 0]
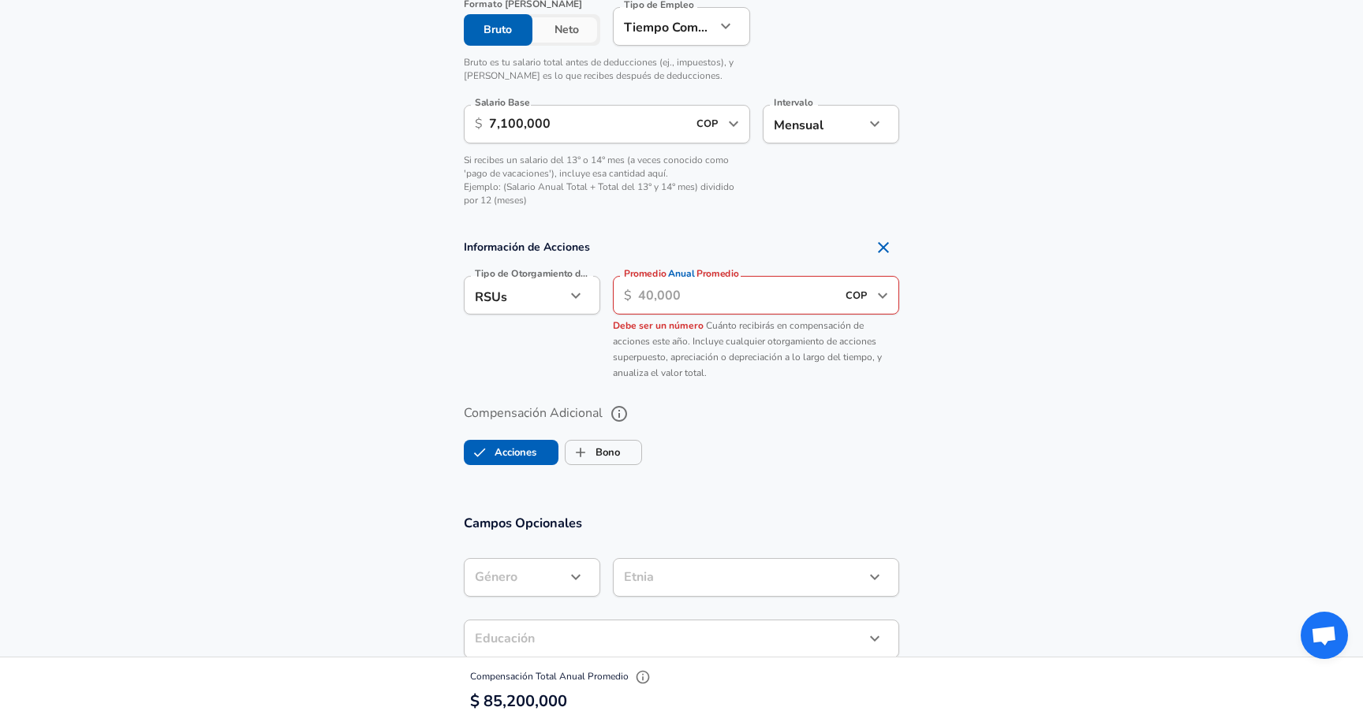
click at [883, 251] on icon "Remove Section" at bounding box center [883, 247] width 19 height 19
checkbox input "false"
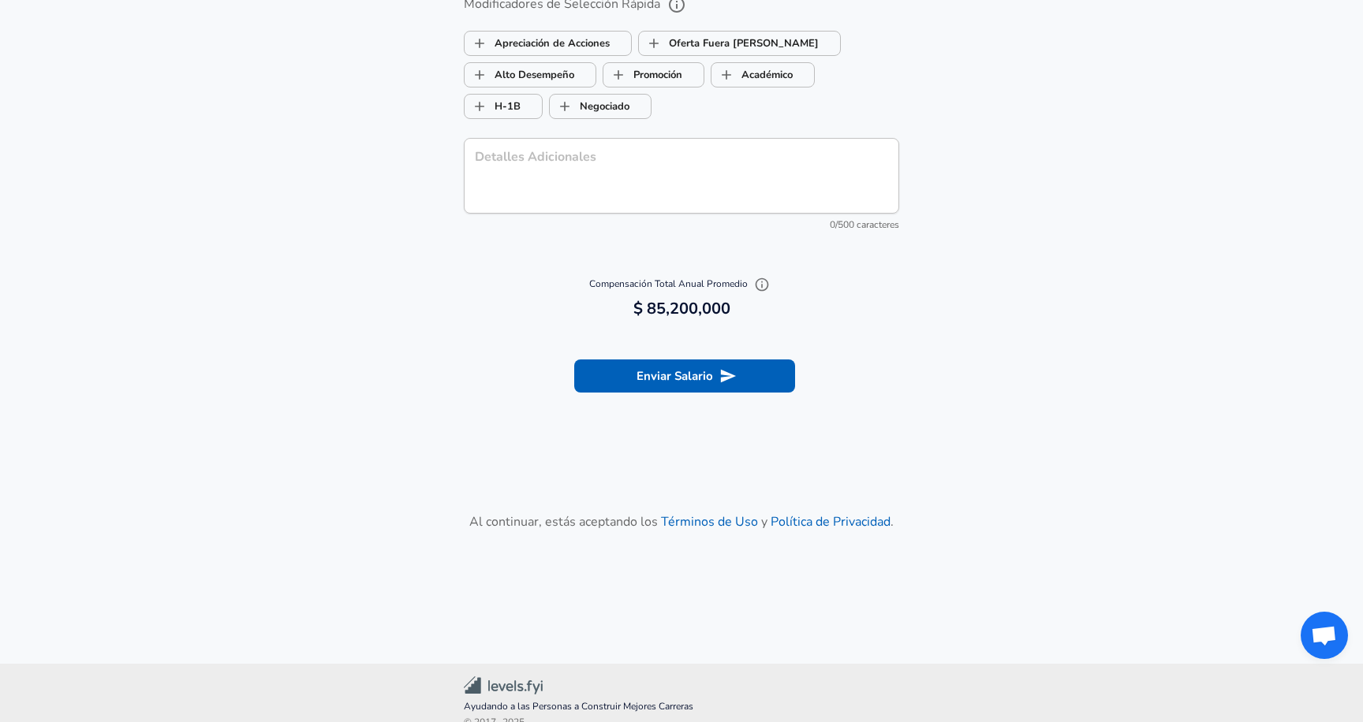
scroll to position [1641, 0]
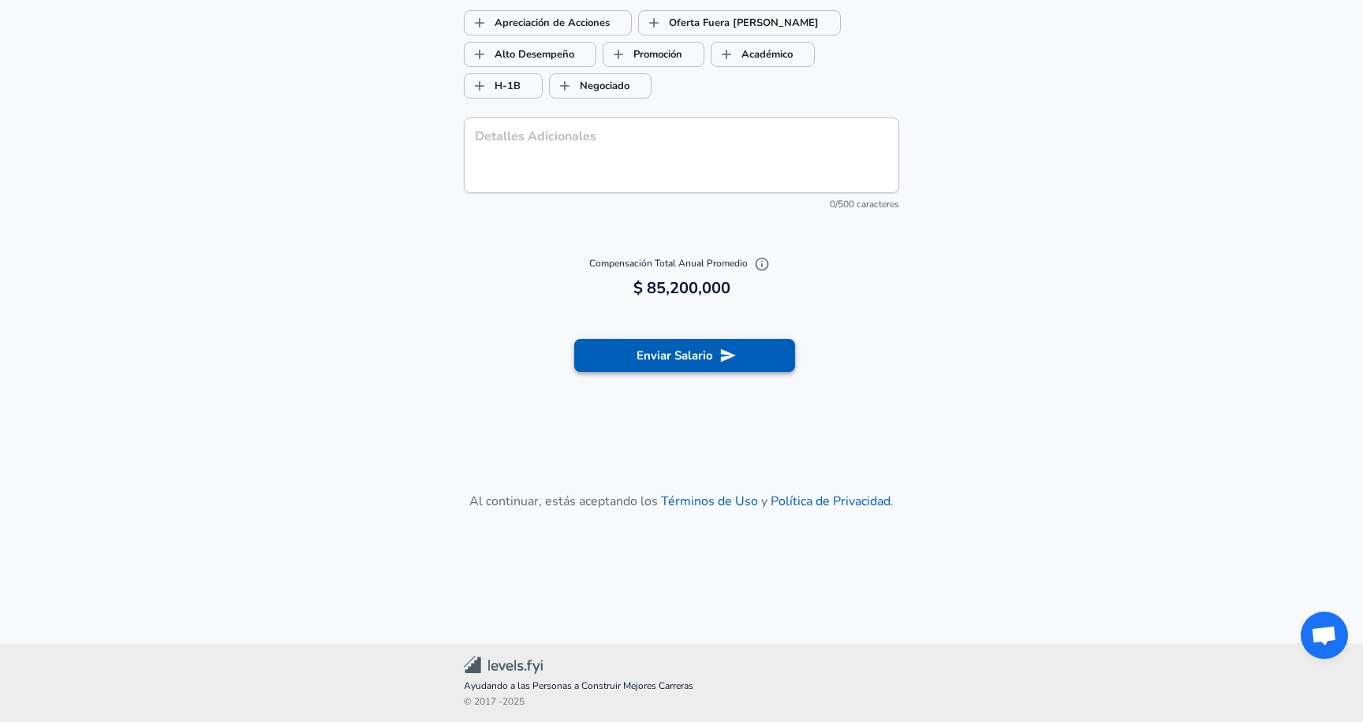
click at [726, 351] on icon "submit" at bounding box center [727, 355] width 17 height 17
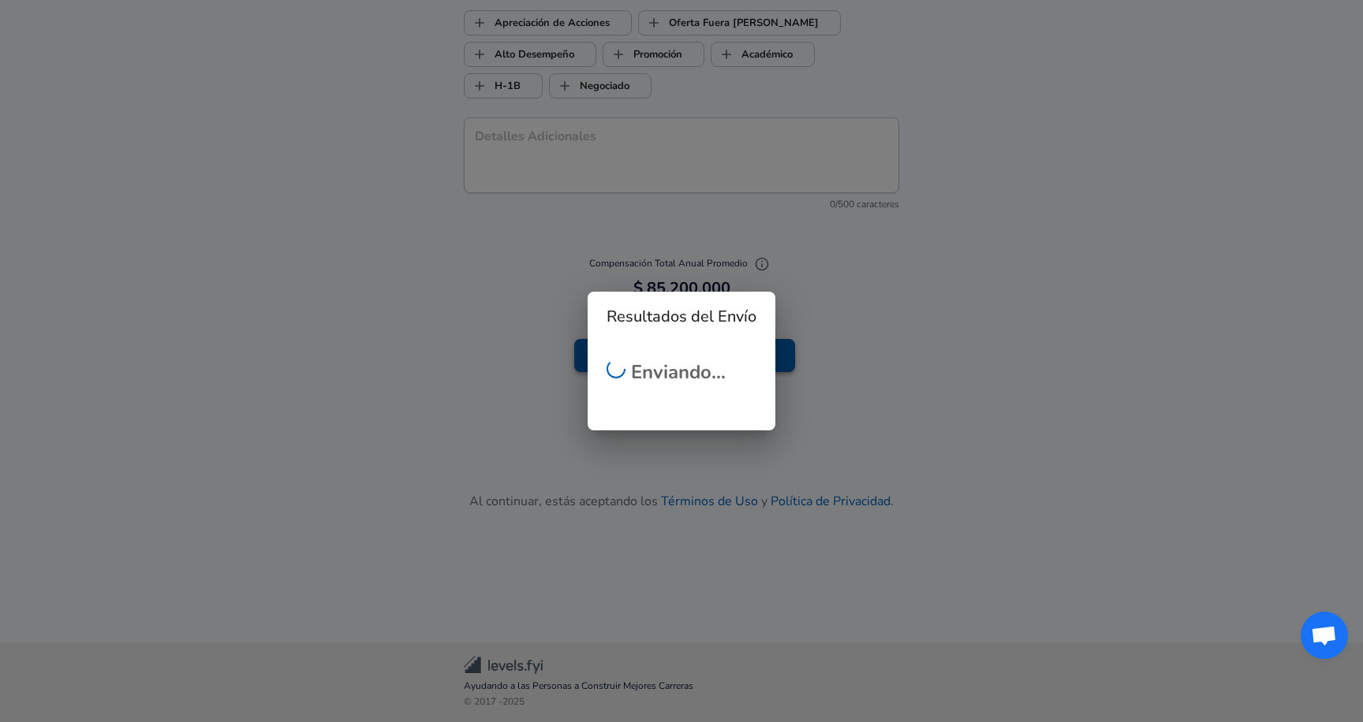
scroll to position [498, 0]
